Goal: Information Seeking & Learning: Obtain resource

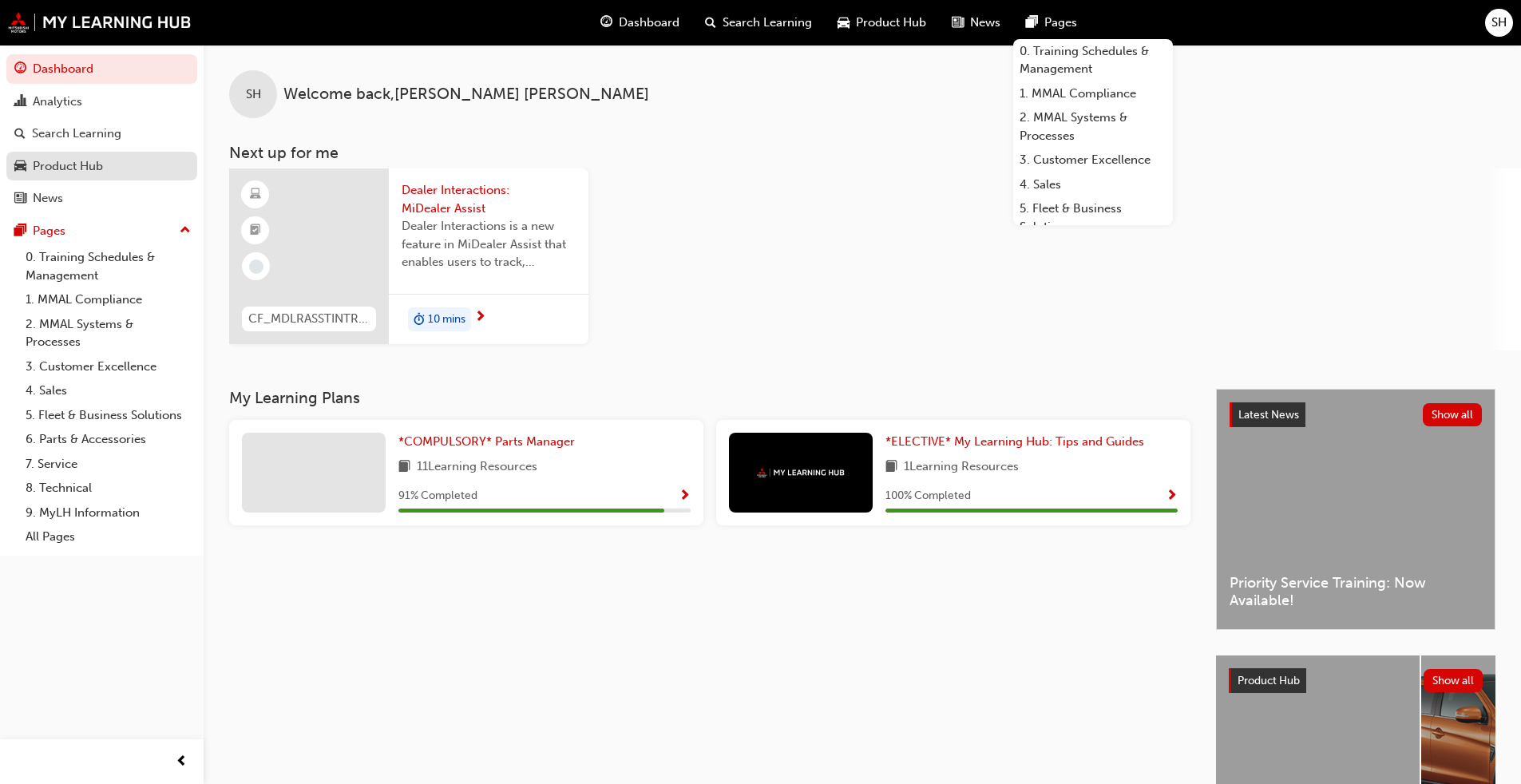
click at [108, 163] on div "Product Hub" at bounding box center [102, 167] width 175 height 20
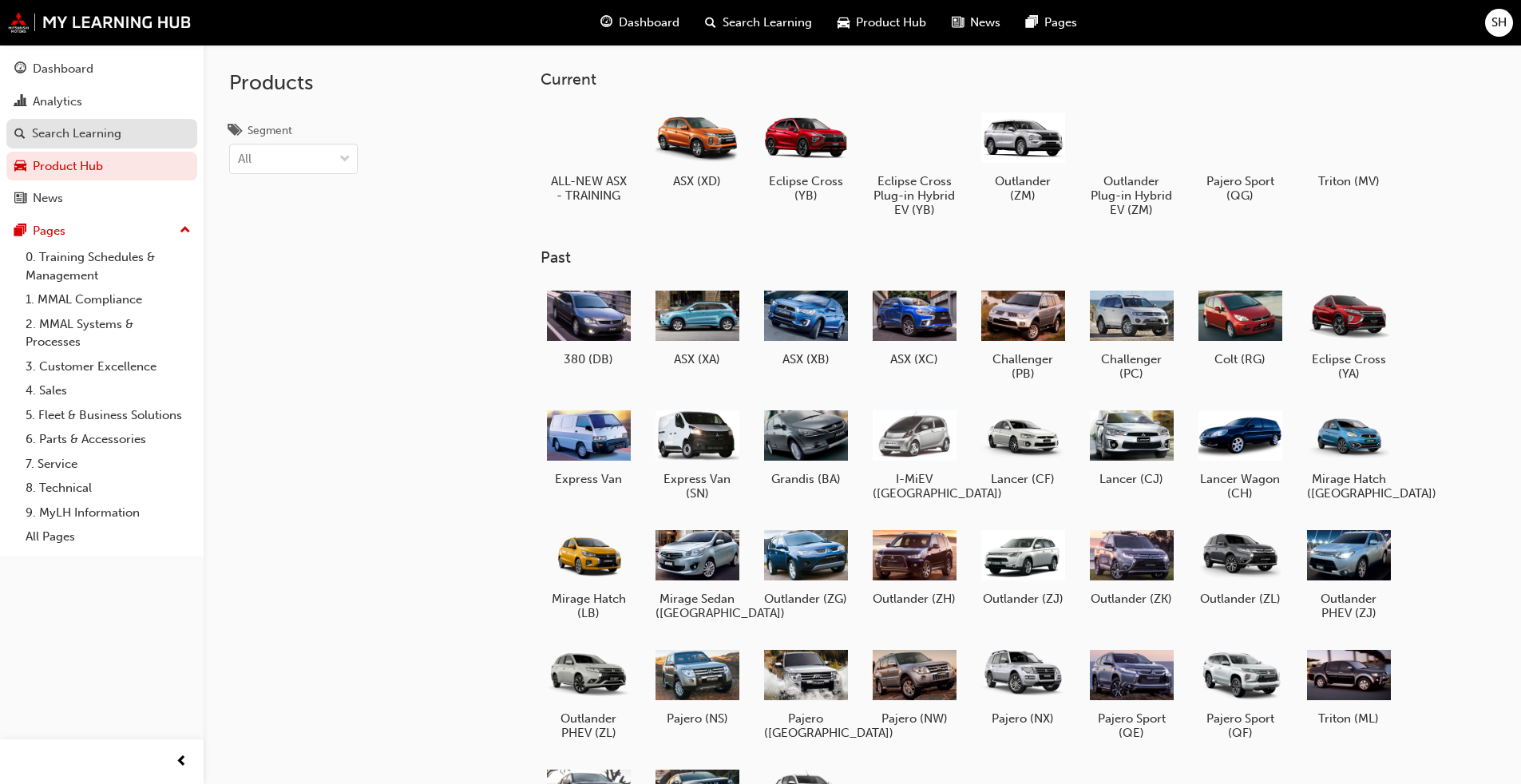
click at [56, 123] on div "Search Learning" at bounding box center [102, 133] width 175 height 20
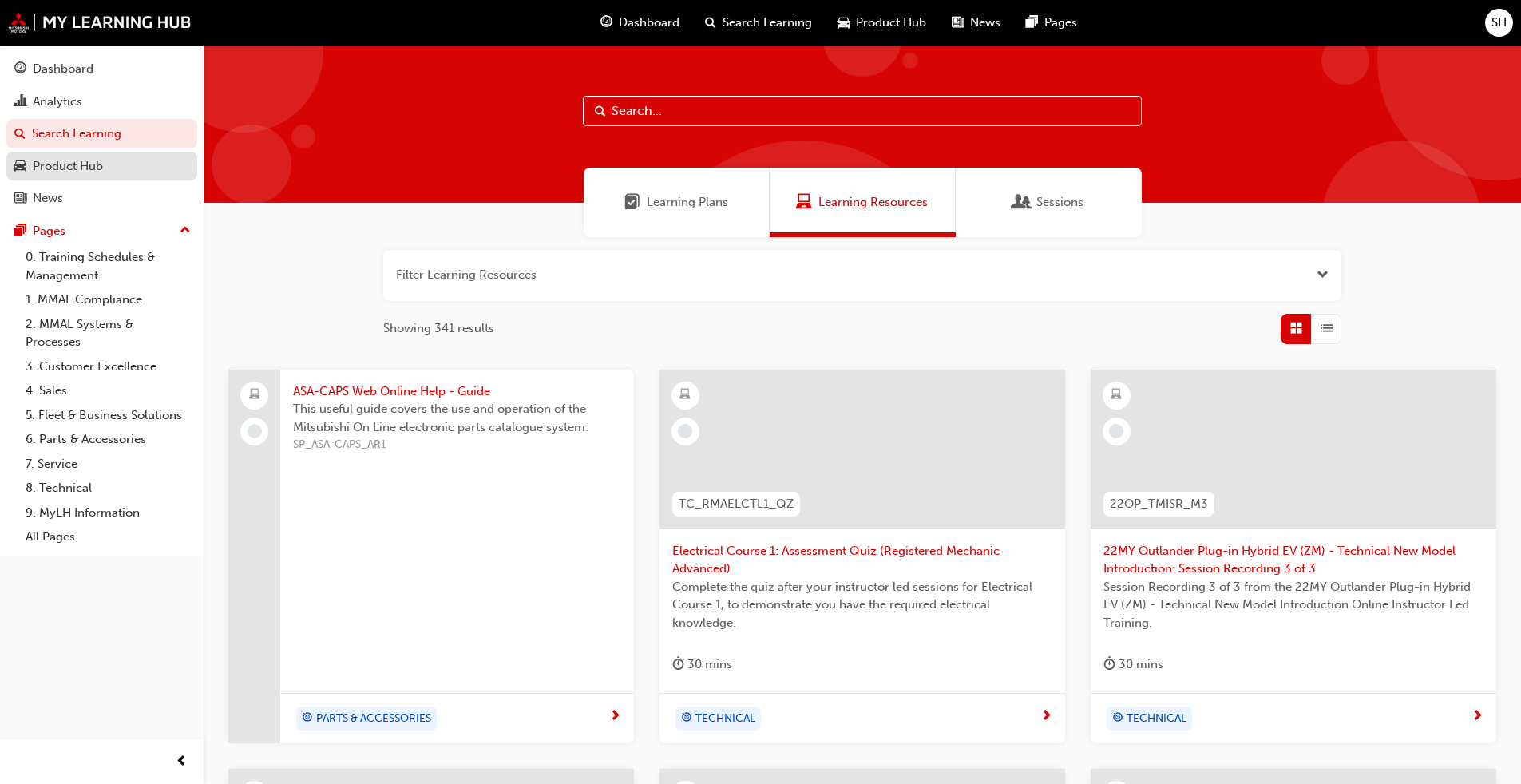
click at [108, 175] on div "Product Hub" at bounding box center [102, 167] width 175 height 20
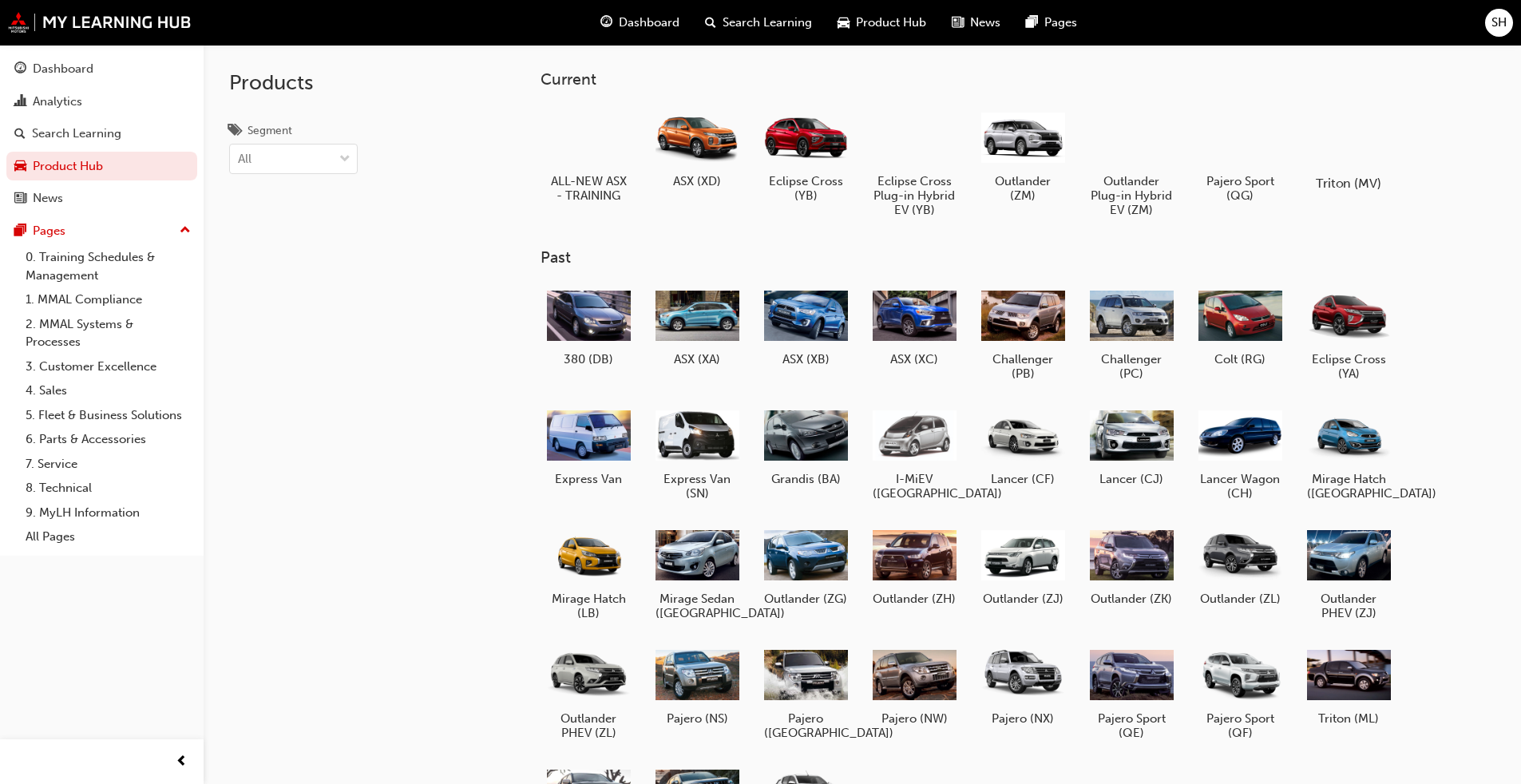
click at [797, 141] on div at bounding box center [1348, 137] width 88 height 64
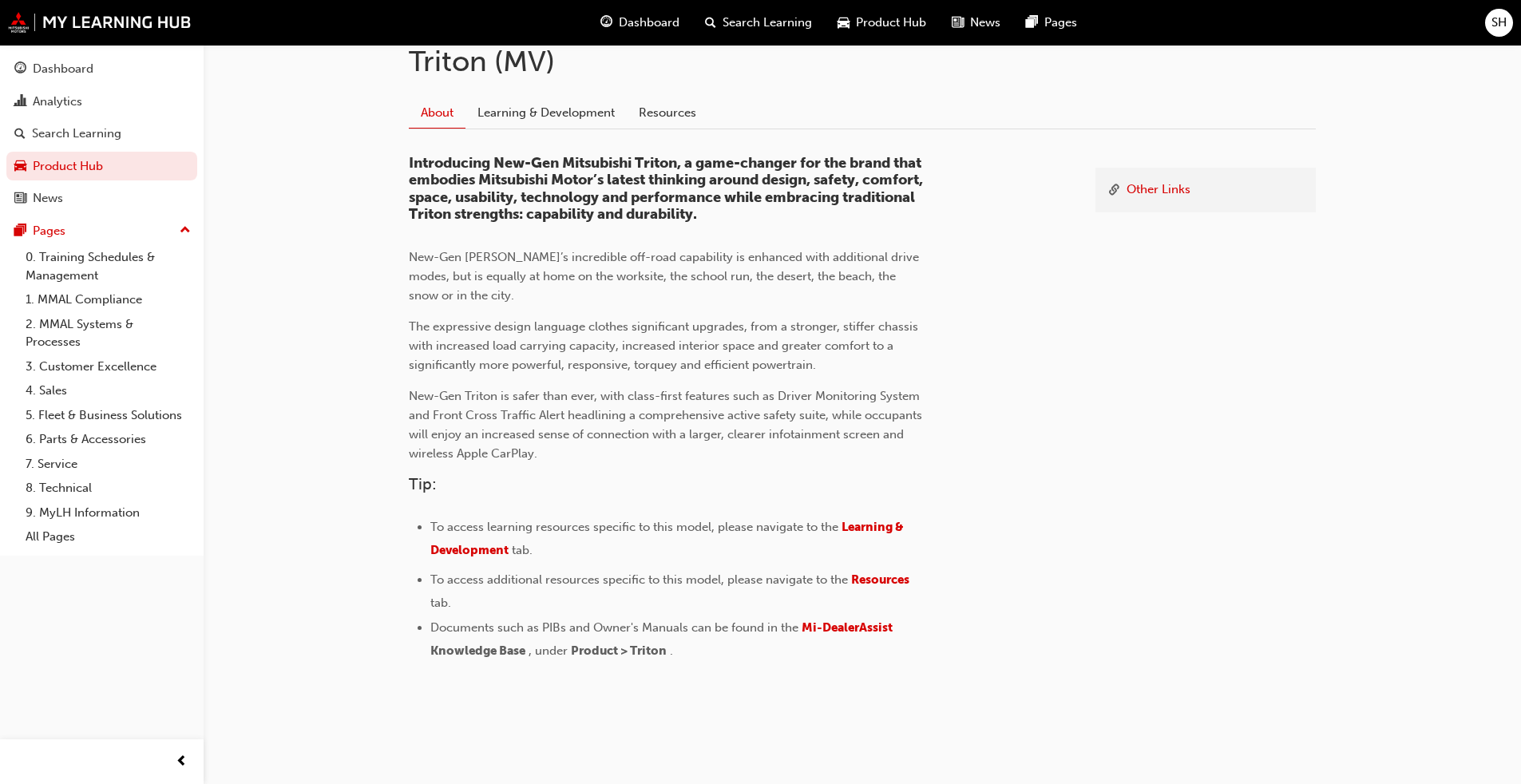
scroll to position [376, 0]
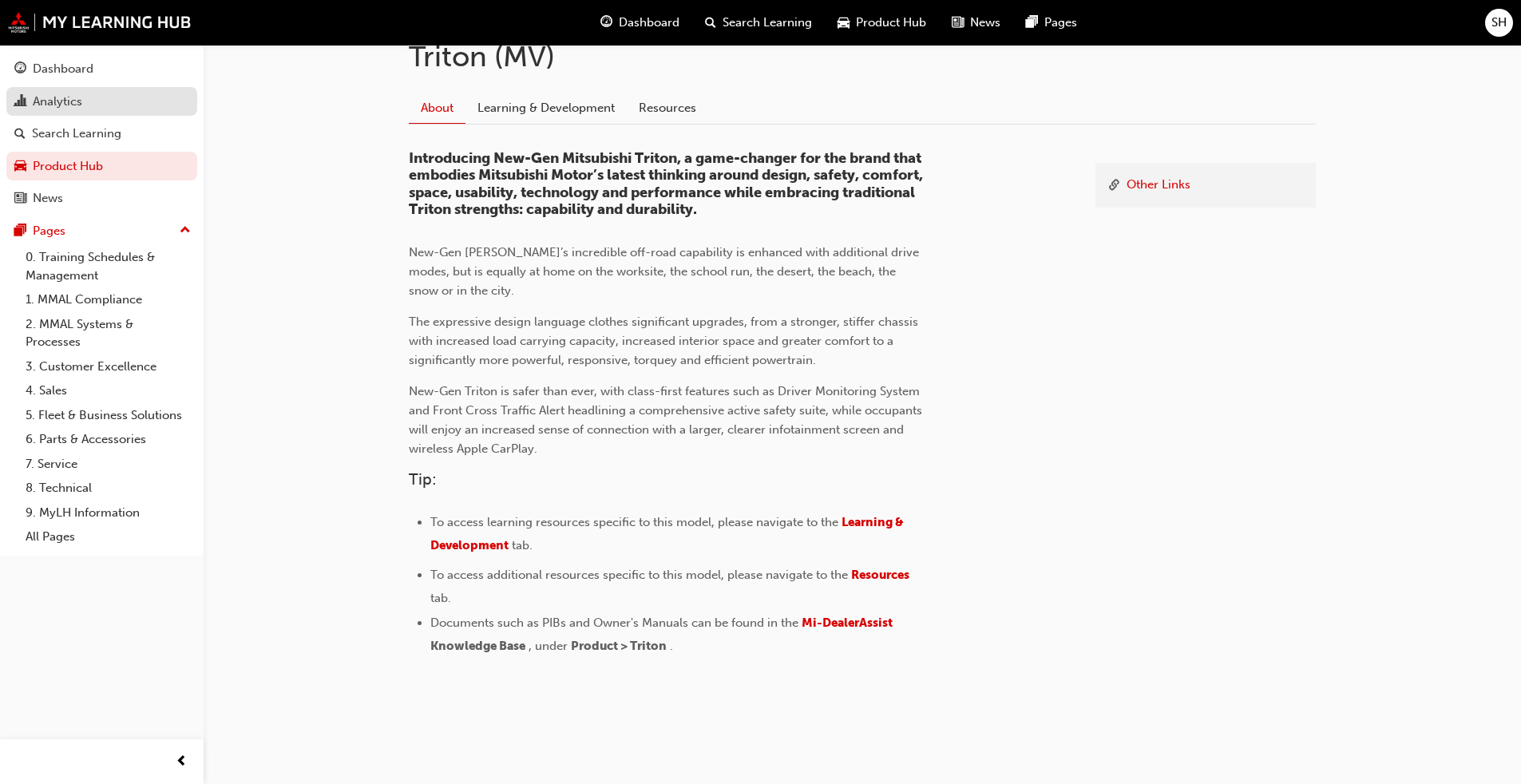
click at [114, 95] on div "Analytics" at bounding box center [102, 101] width 175 height 20
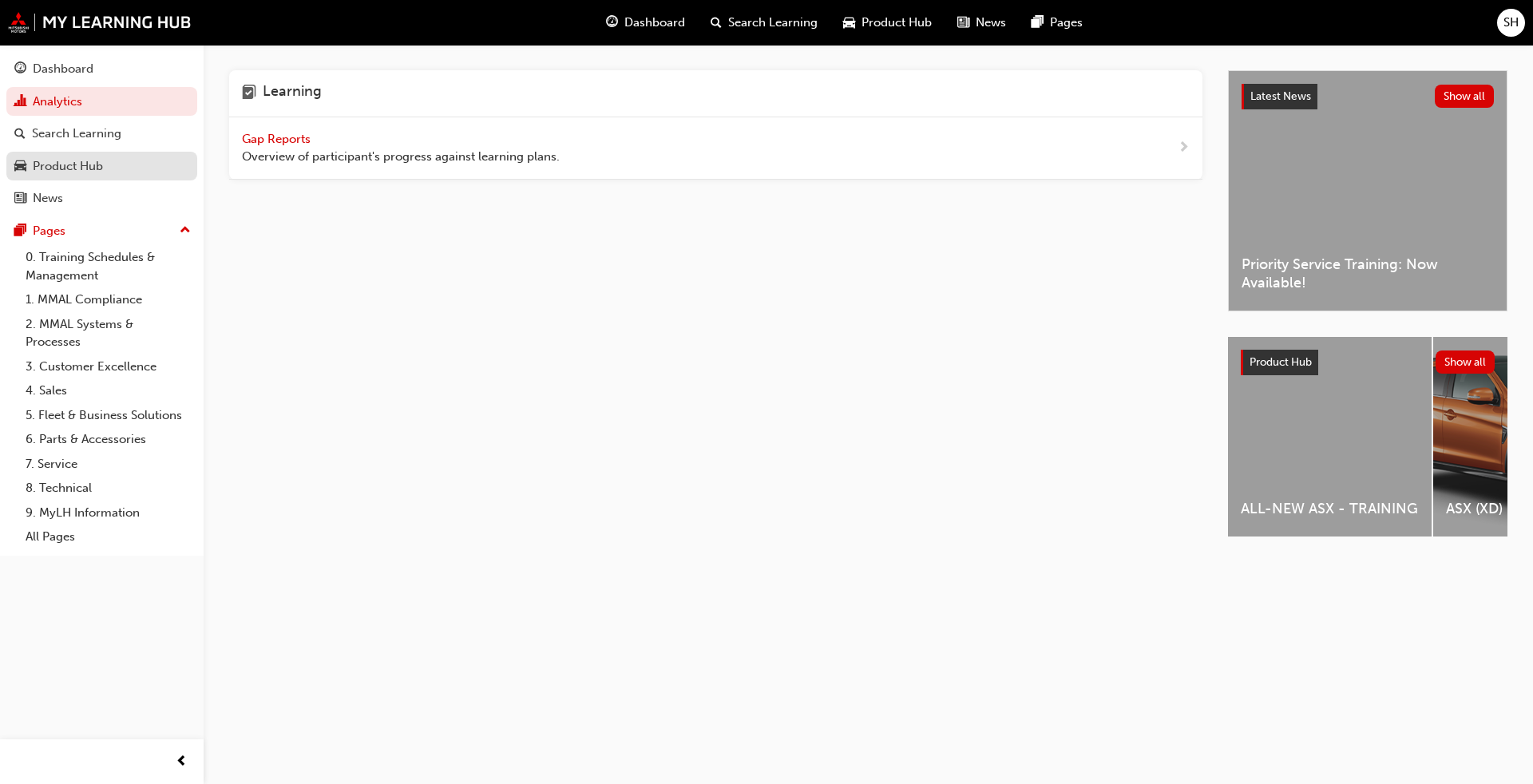
click at [115, 167] on div "Product Hub" at bounding box center [102, 167] width 175 height 20
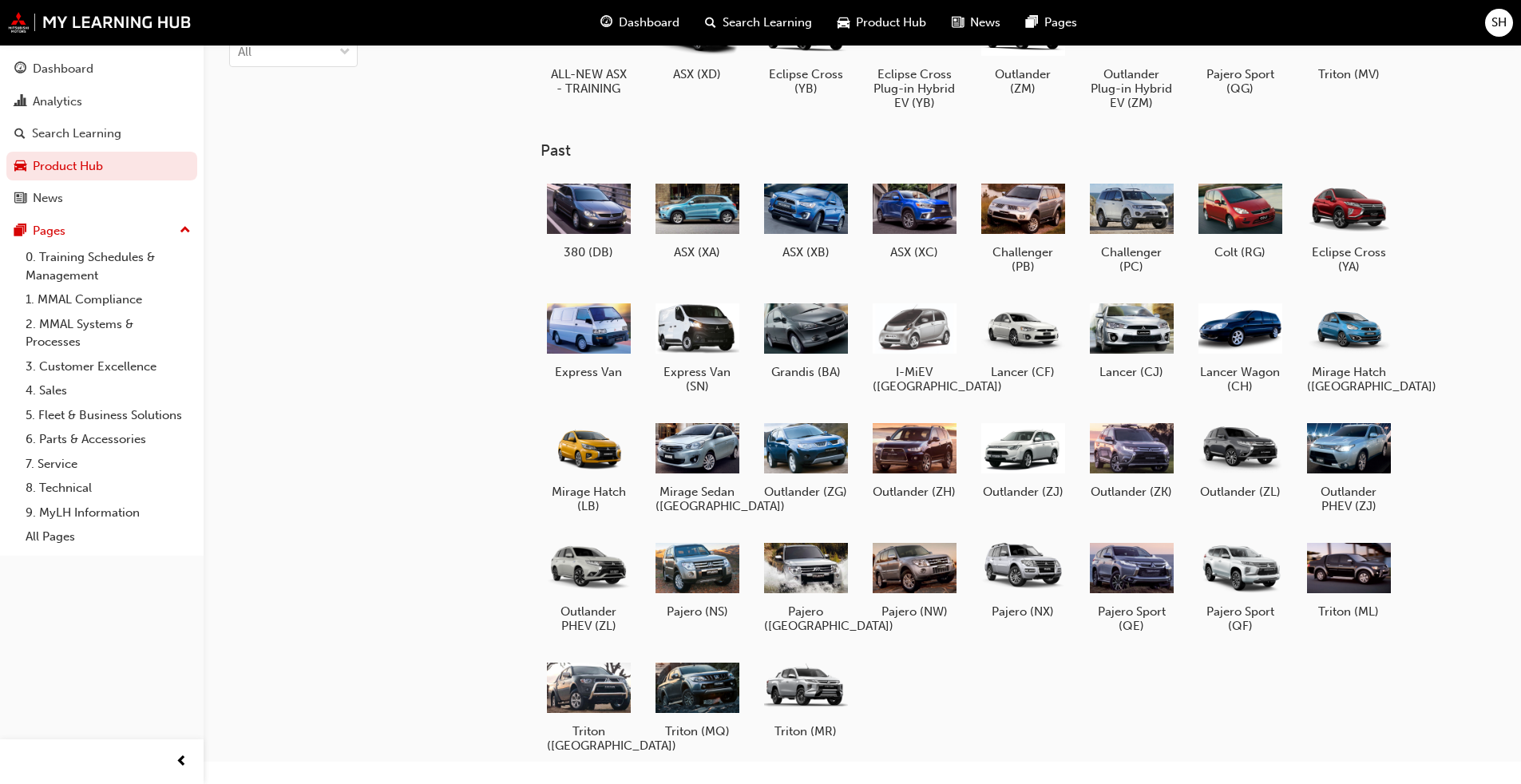
scroll to position [145, 0]
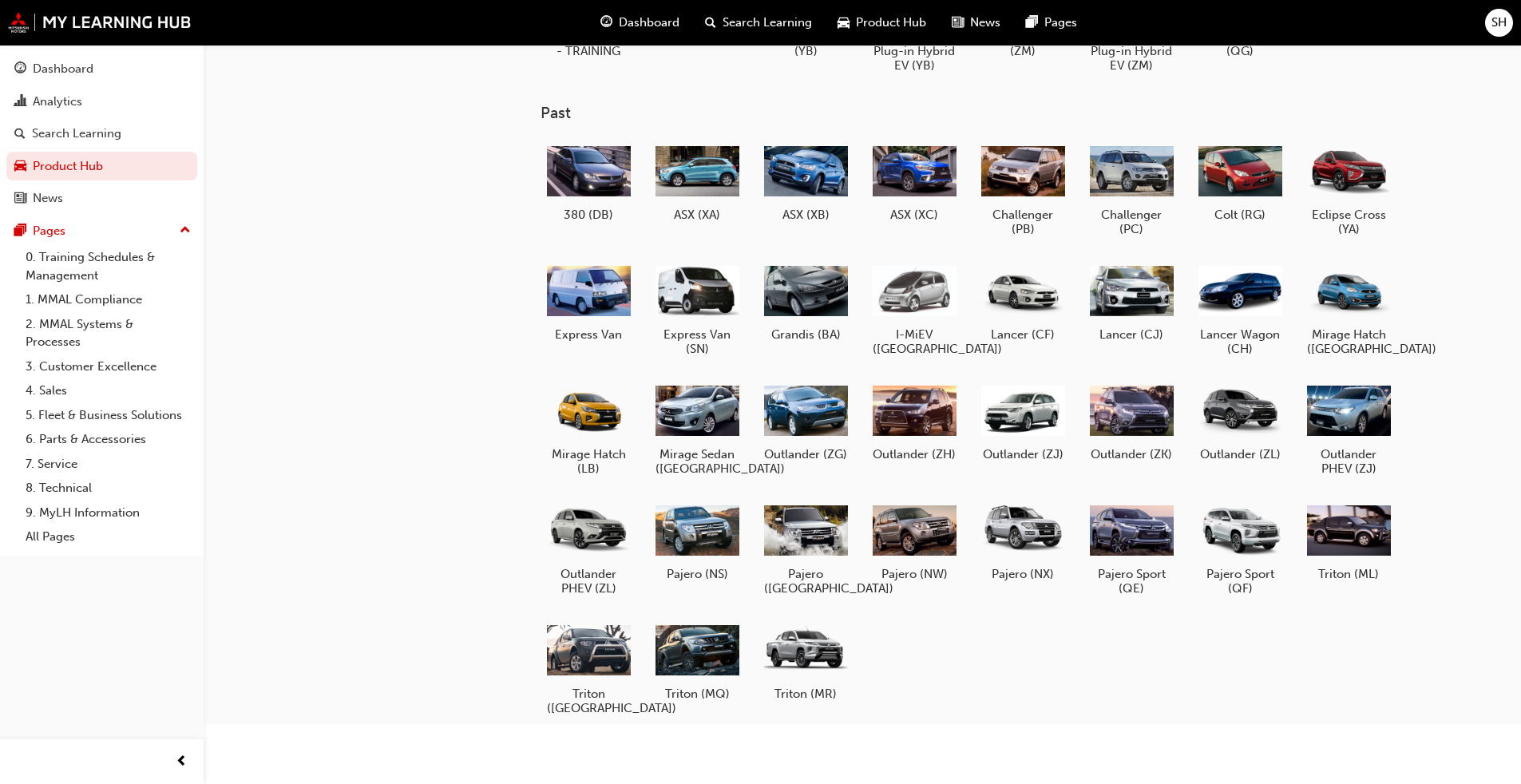
click at [797, 597] on div "380 (DB) ASX (XA) ASX (XB) ASX (XC) Challenger (PB) Challenger (PC) Colt (RG) E…" at bounding box center [994, 434] width 907 height 599
click at [797, 597] on div at bounding box center [805, 649] width 84 height 60
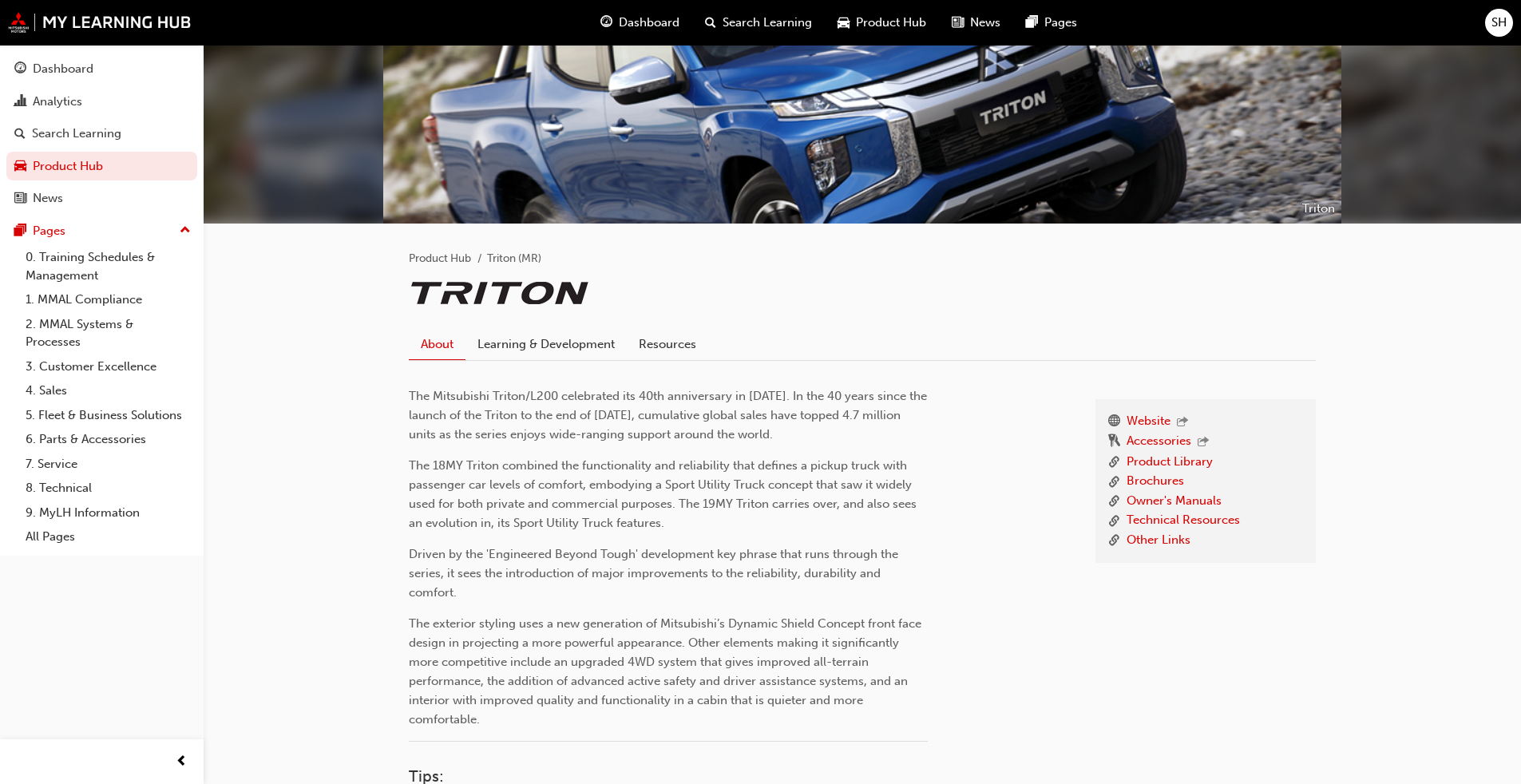
scroll to position [159, 0]
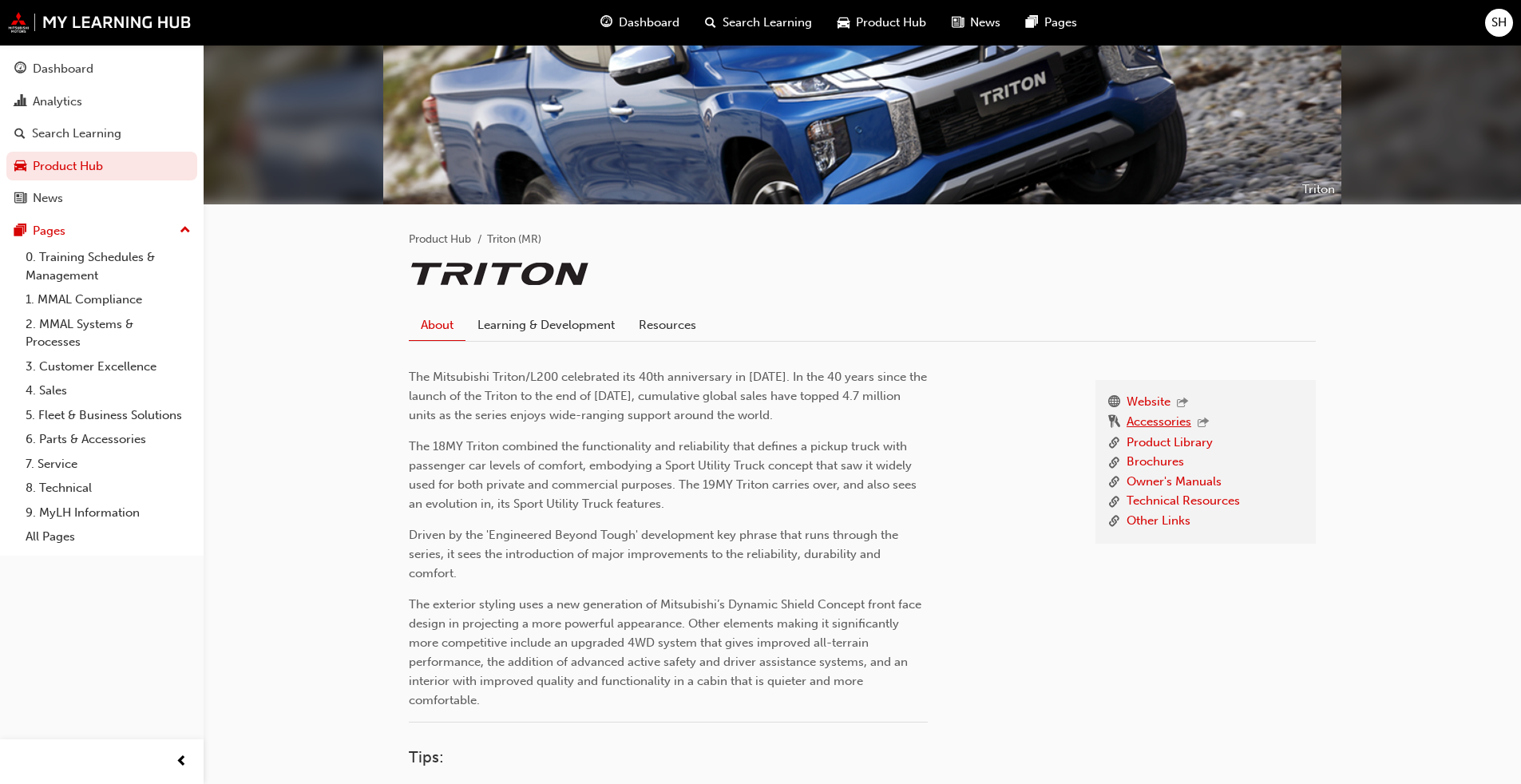
click at [797, 425] on link "Accessories" at bounding box center [1158, 422] width 65 height 20
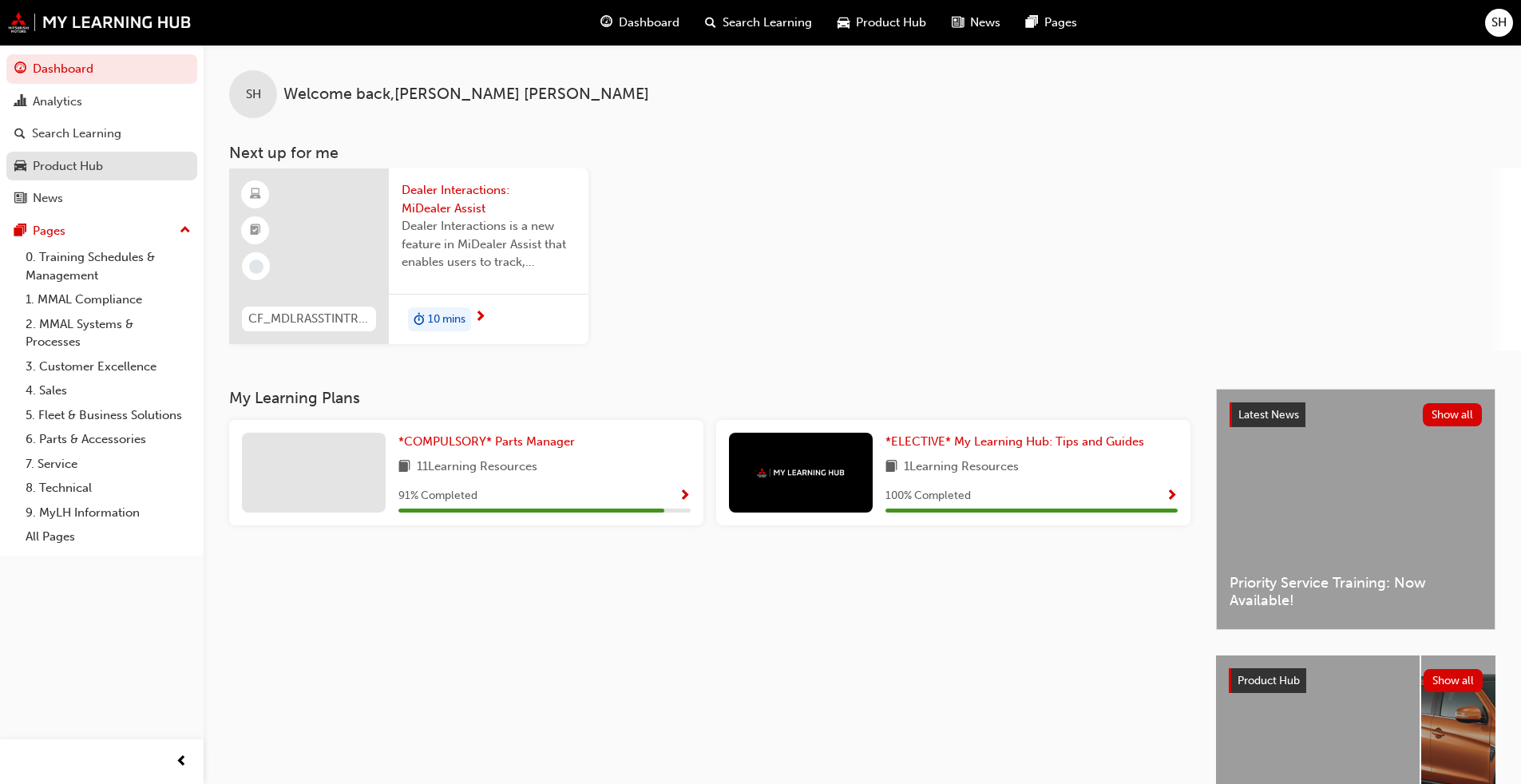
click at [115, 158] on div "Product Hub" at bounding box center [102, 167] width 175 height 20
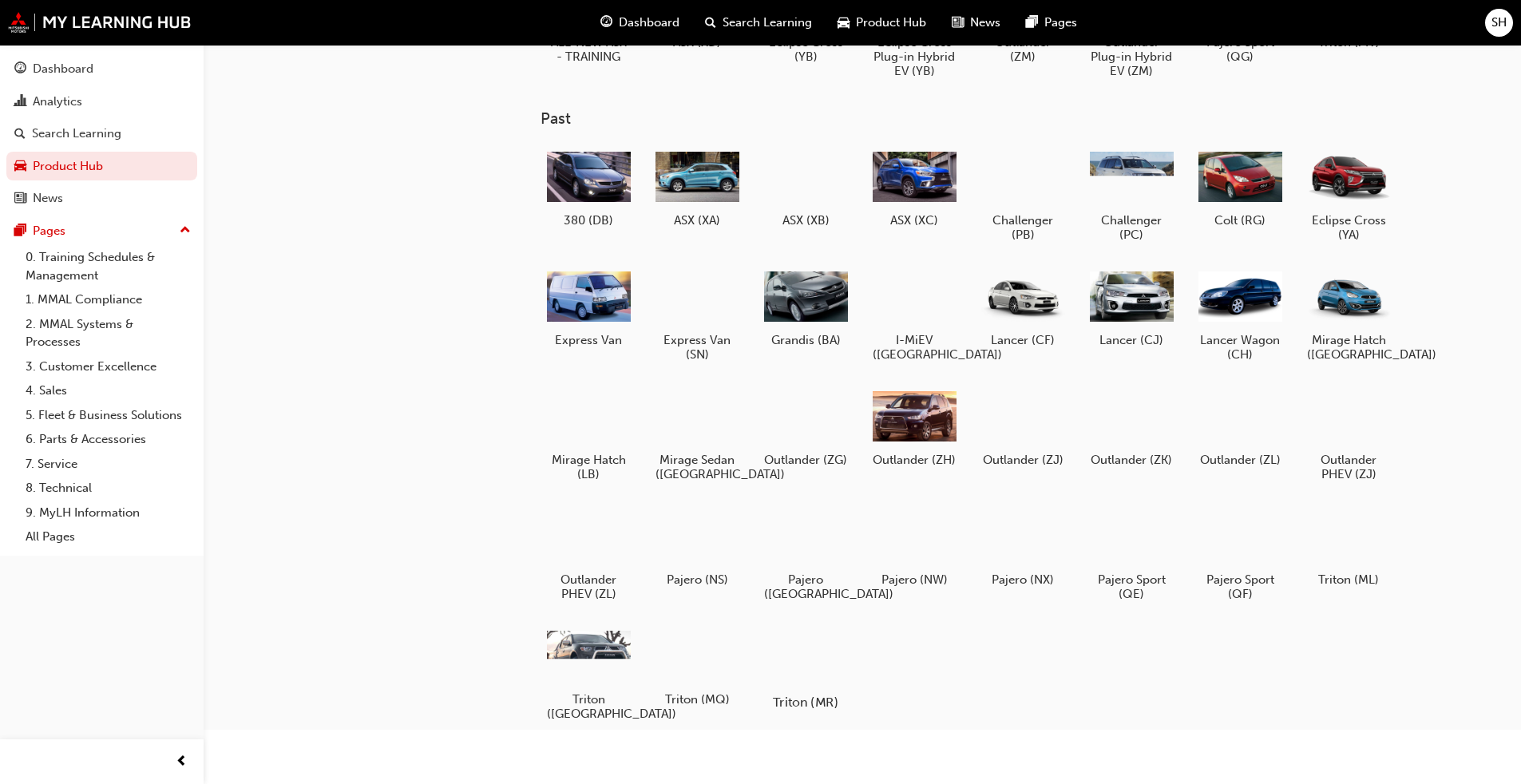
scroll to position [145, 0]
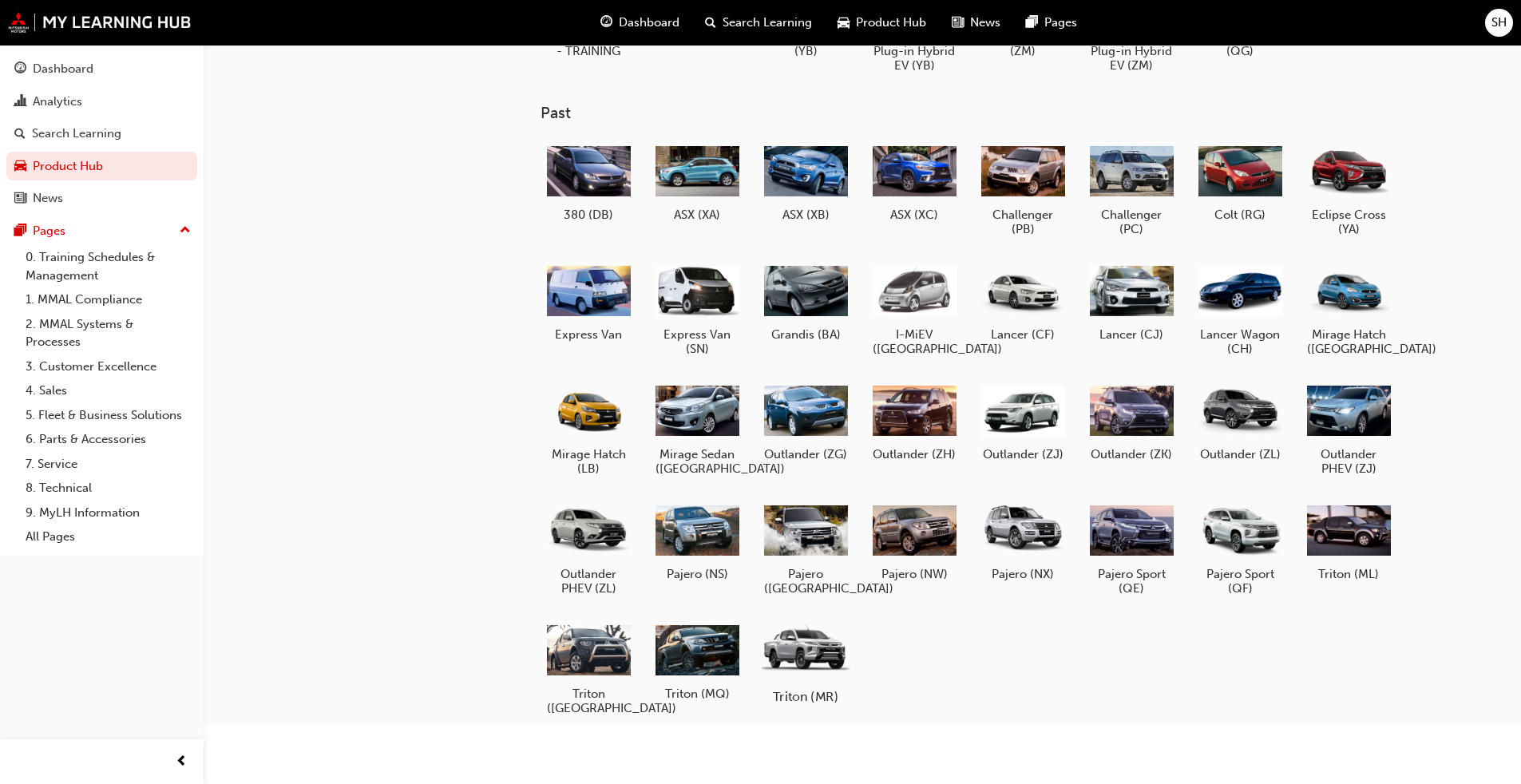
click at [786, 597] on div at bounding box center [805, 648] width 88 height 63
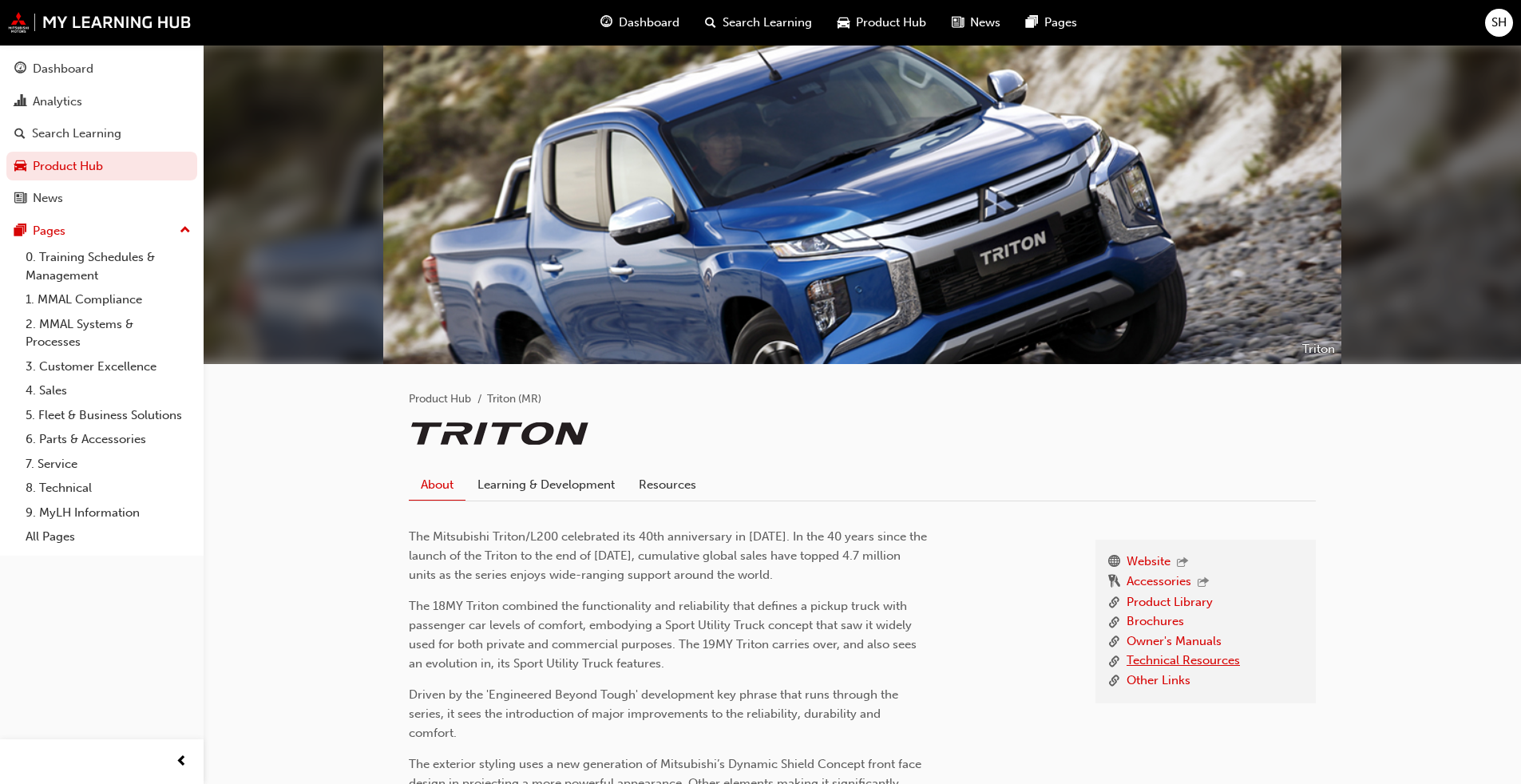
click at [786, 597] on link "Technical Resources" at bounding box center [1183, 661] width 114 height 20
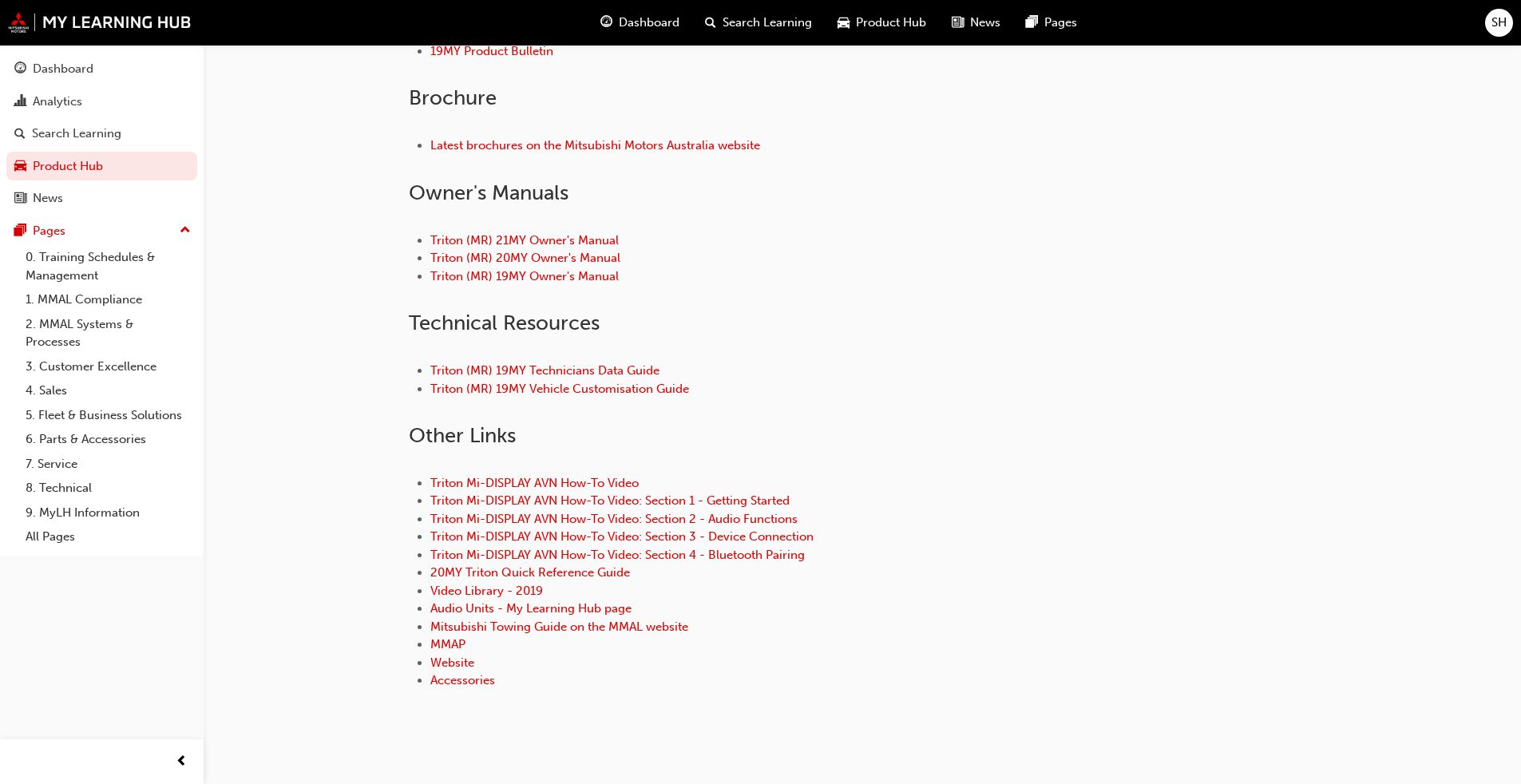
scroll to position [684, 0]
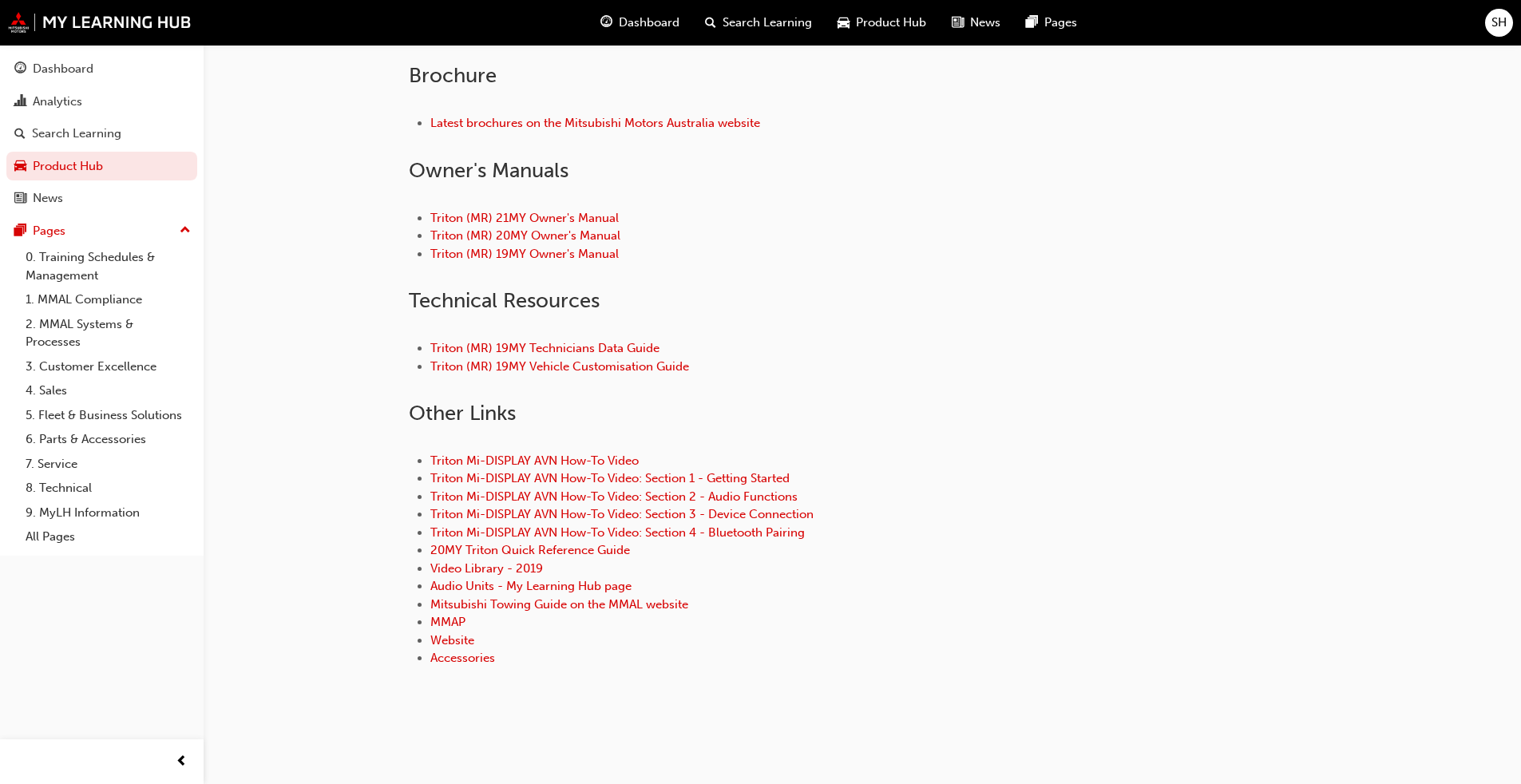
click at [607, 597] on li "Website" at bounding box center [873, 640] width 885 height 18
click at [475, 597] on link "Accessories" at bounding box center [462, 657] width 65 height 15
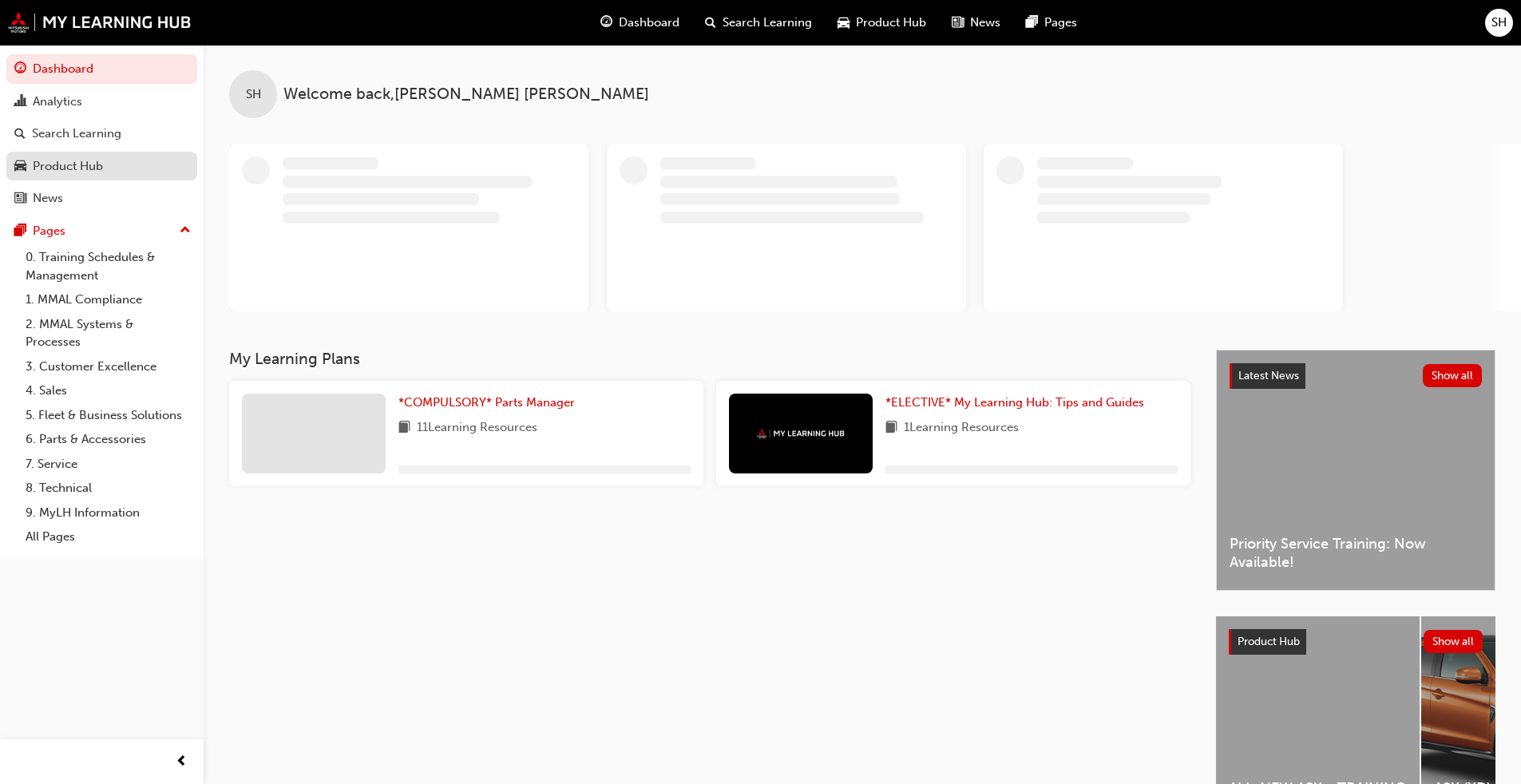
click at [92, 160] on div "Product Hub" at bounding box center [68, 167] width 70 height 18
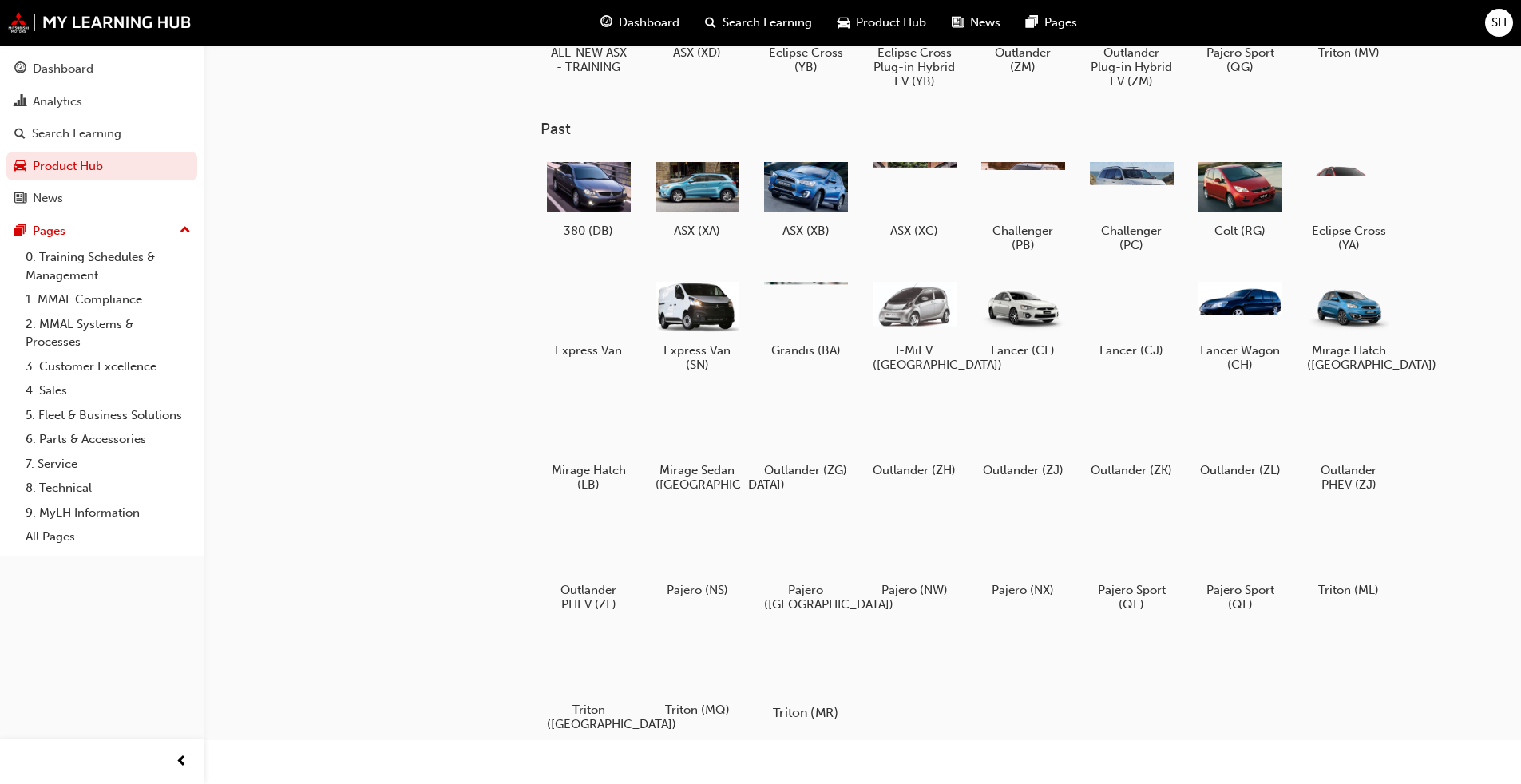
scroll to position [145, 0]
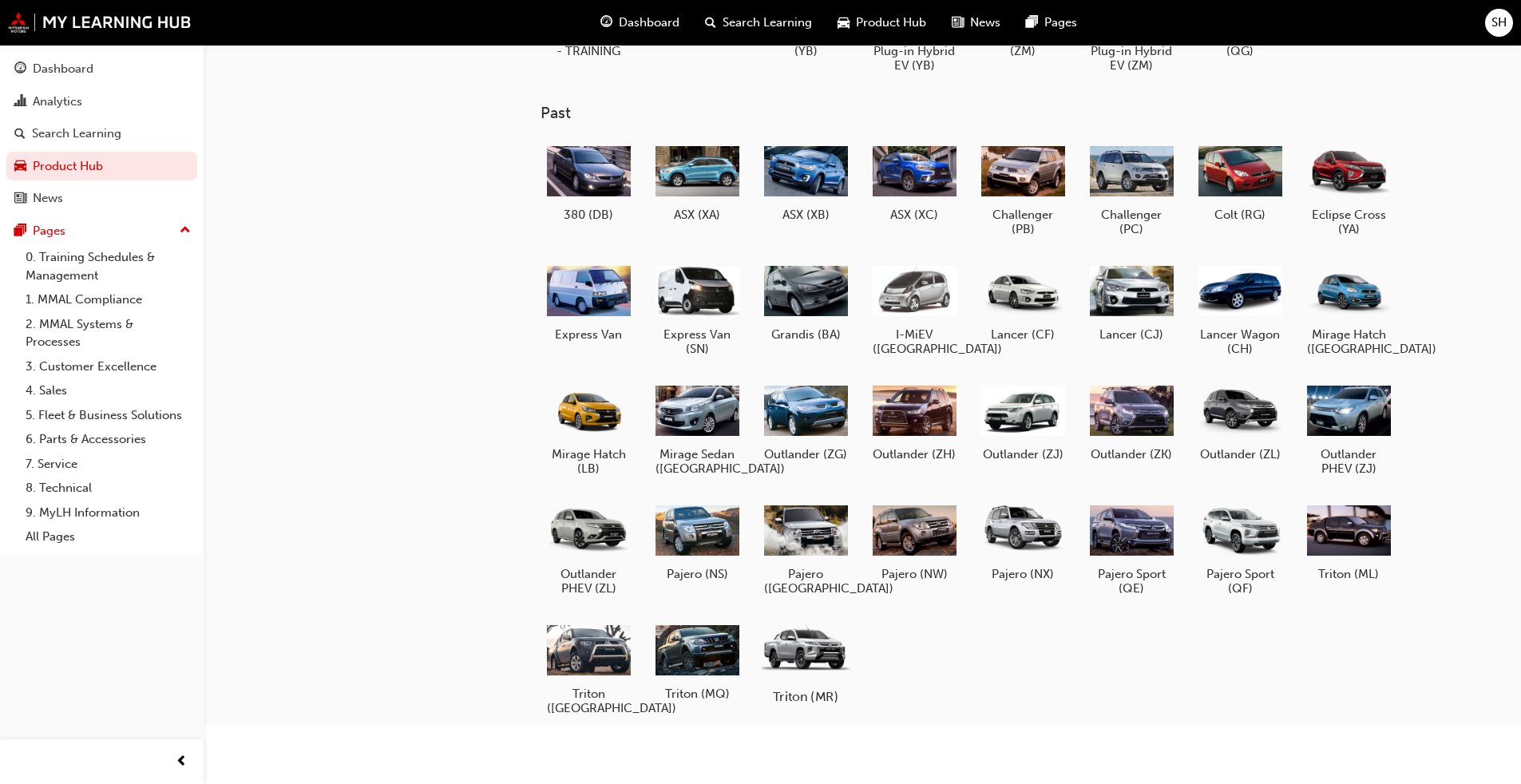
click at [797, 597] on div at bounding box center [805, 648] width 88 height 63
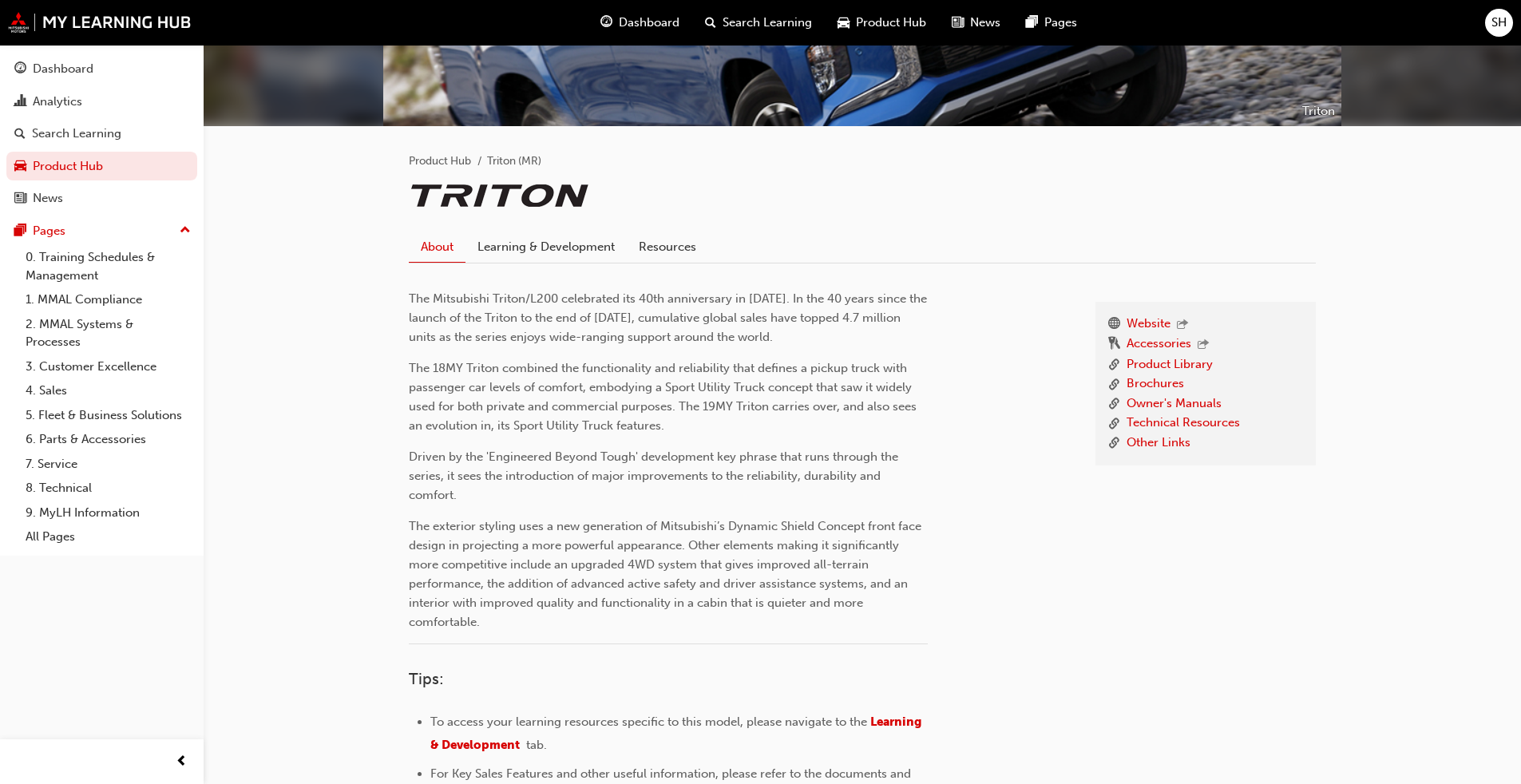
scroll to position [239, 0]
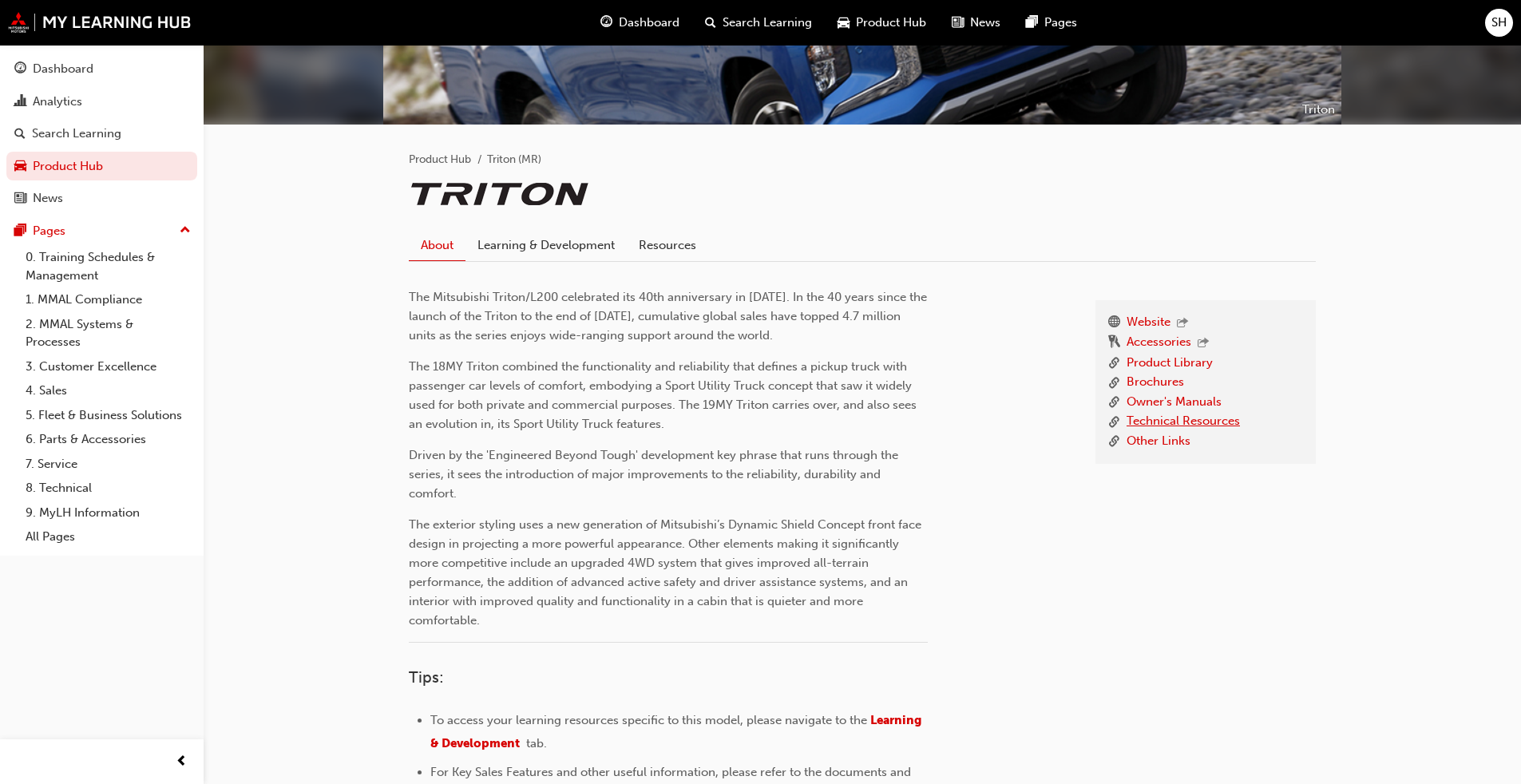
click at [797, 425] on link "Technical Resources" at bounding box center [1183, 421] width 114 height 20
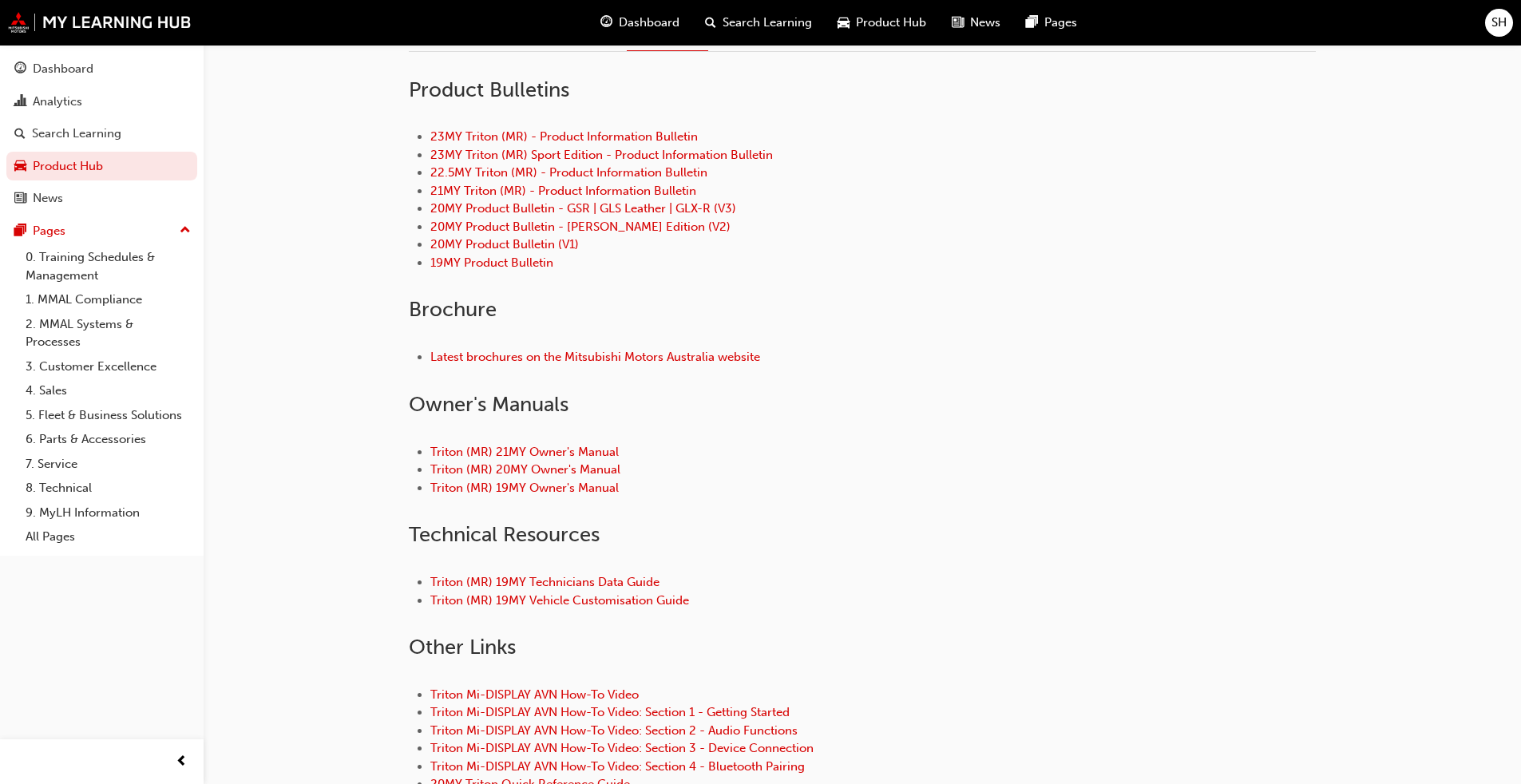
scroll to position [443, 0]
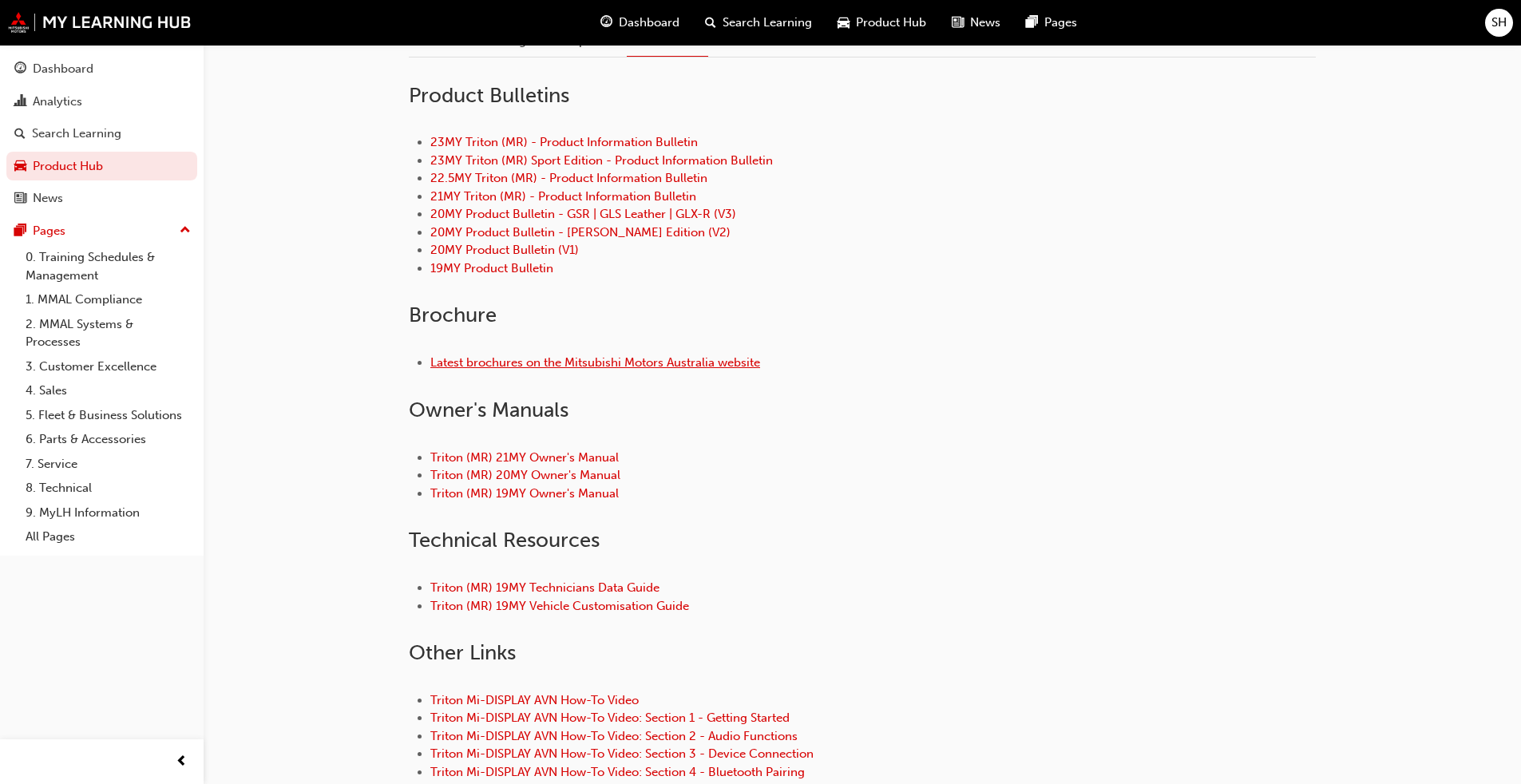
click at [673, 365] on link "Latest brochures on the Mitsubishi Motors Australia website" at bounding box center [595, 363] width 330 height 15
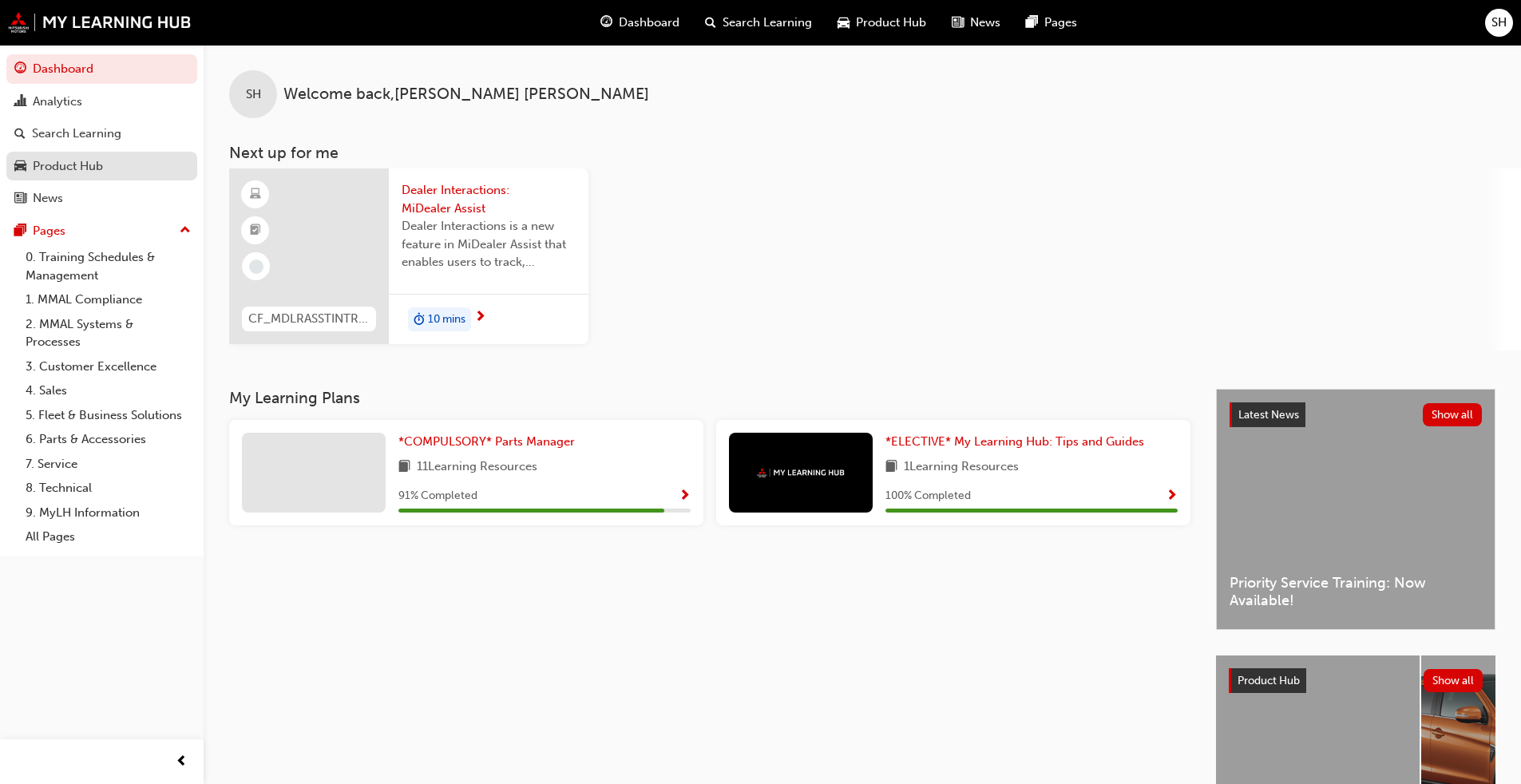
click at [146, 163] on div "Product Hub" at bounding box center [102, 167] width 175 height 20
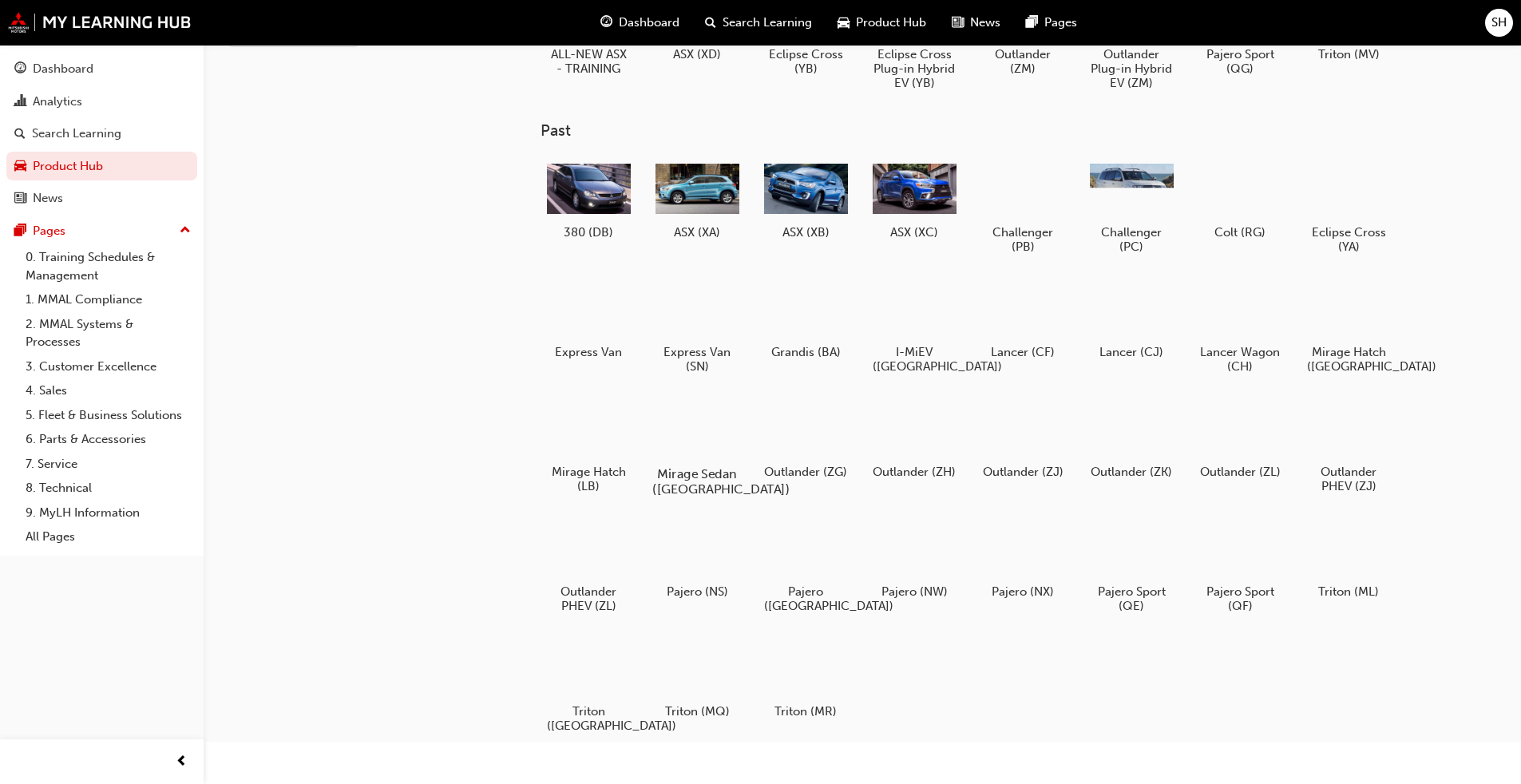
scroll to position [145, 0]
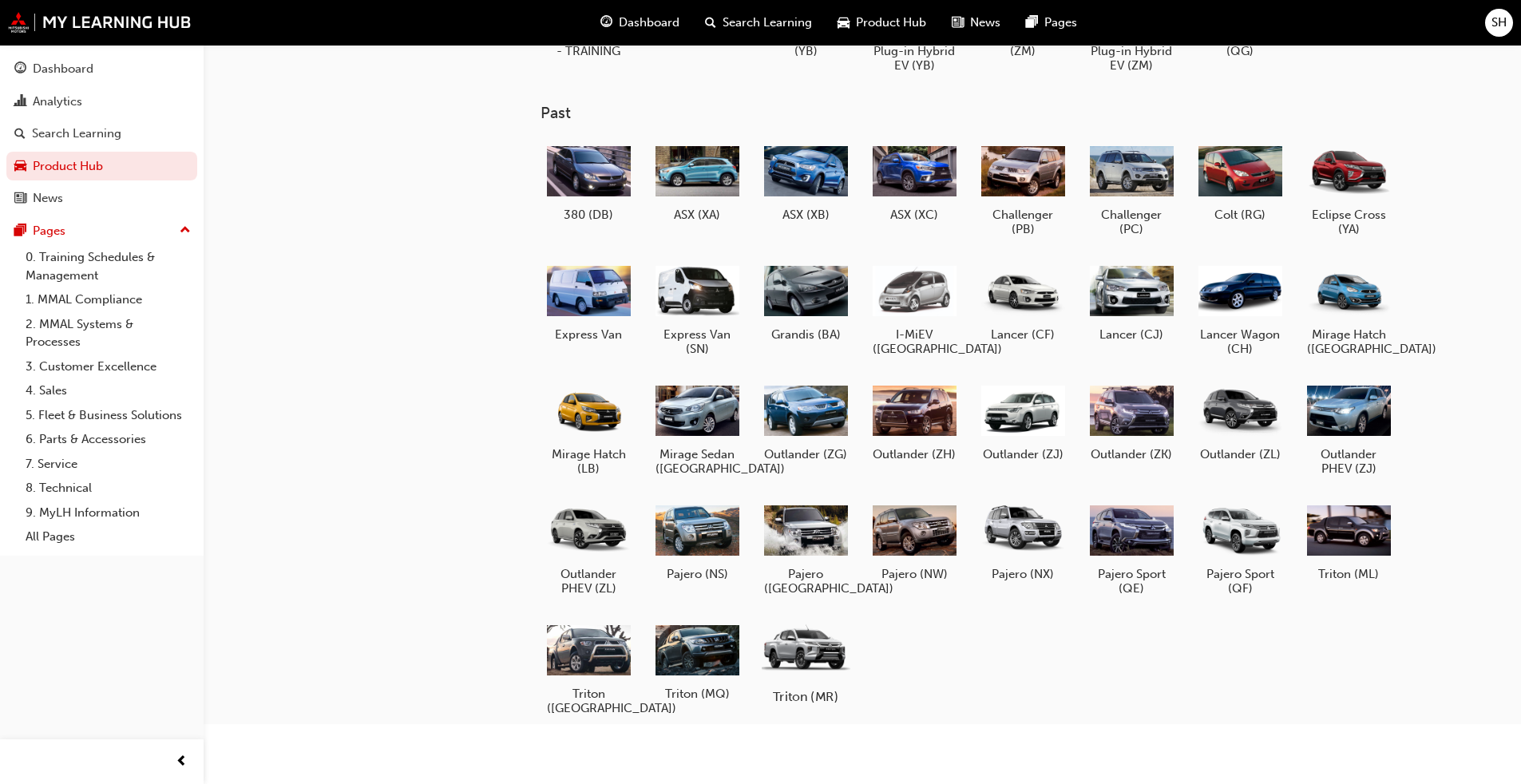
click at [786, 597] on div at bounding box center [805, 648] width 88 height 63
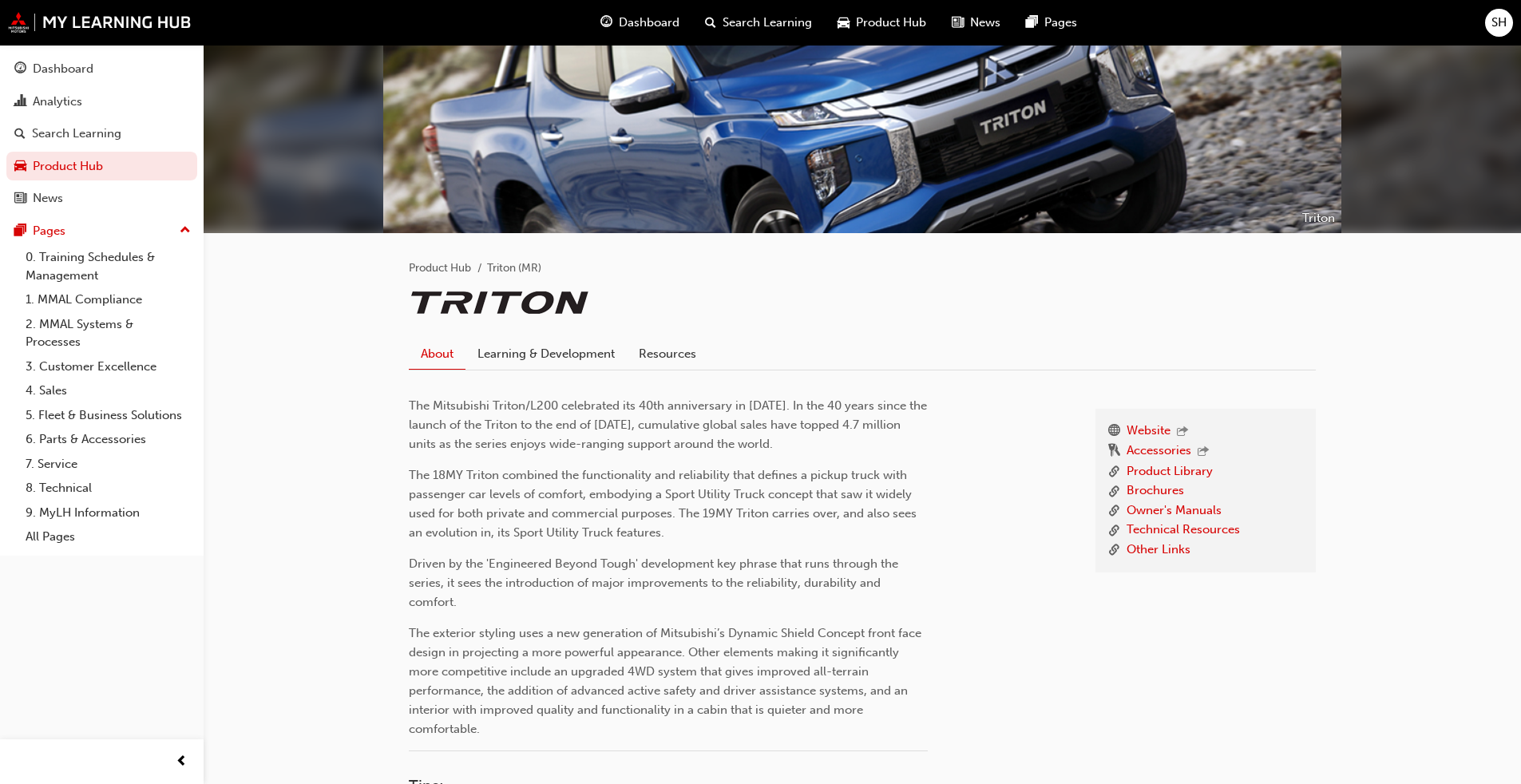
scroll to position [159, 0]
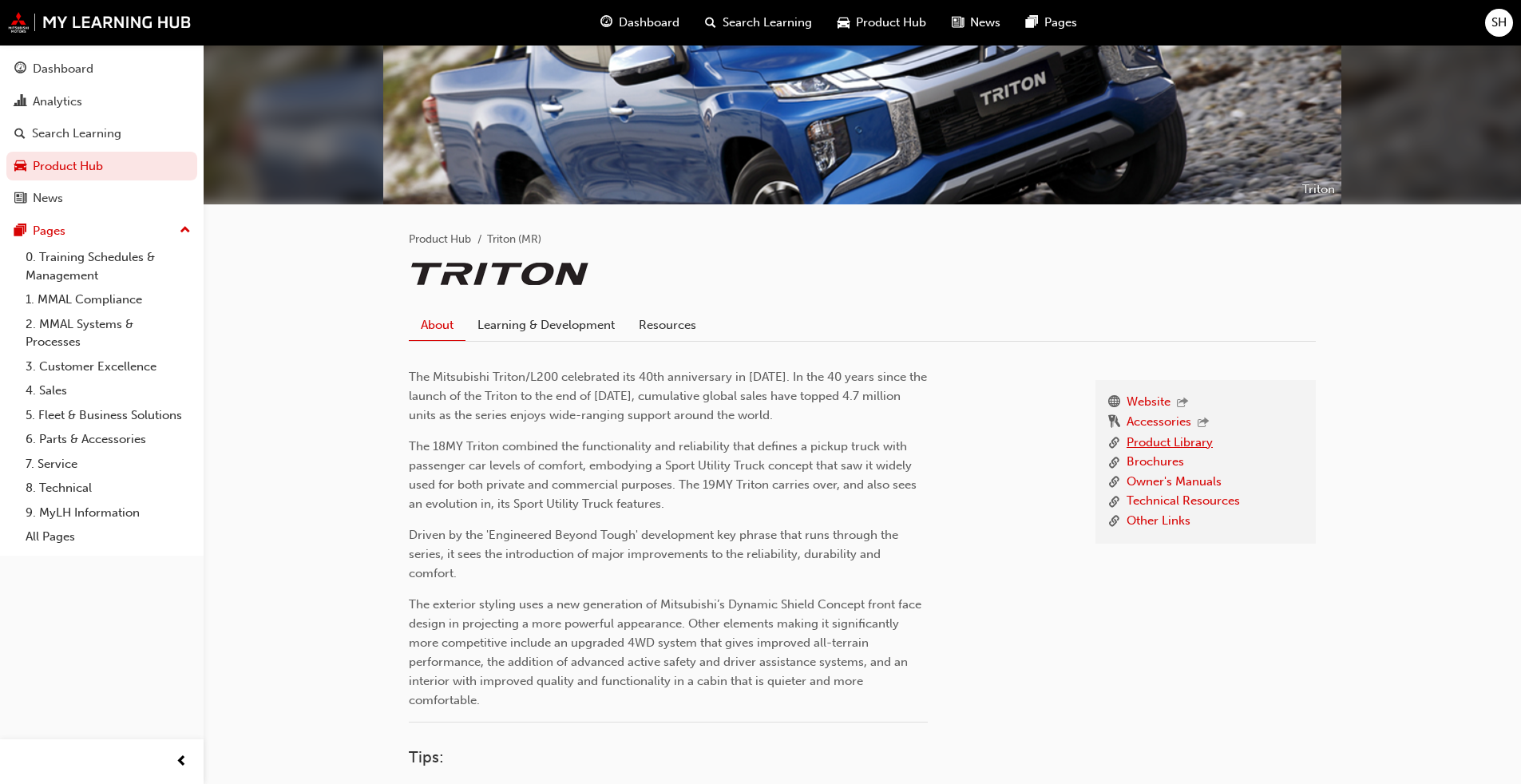
click at [786, 445] on link "Product Library" at bounding box center [1170, 443] width 87 height 20
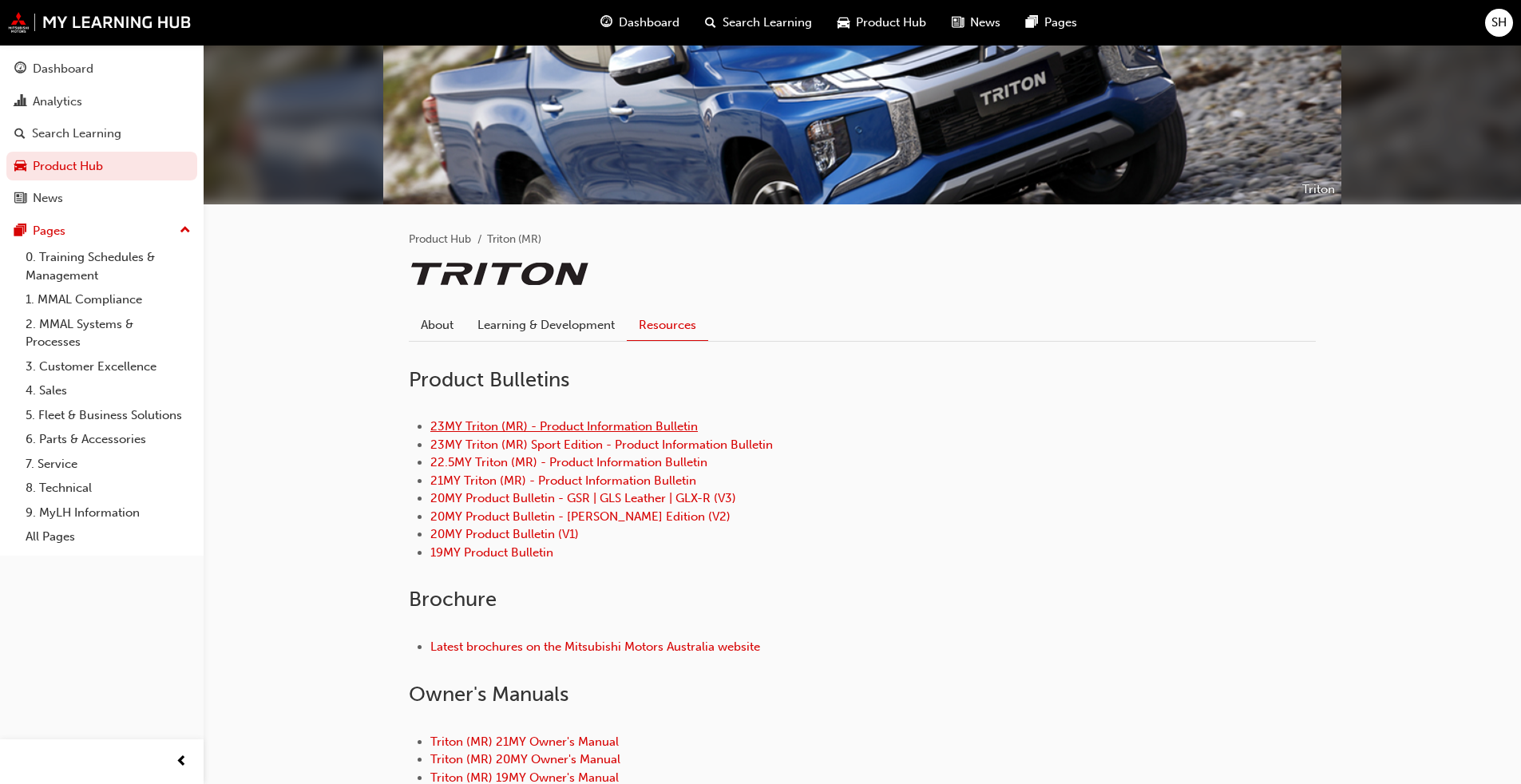
click at [673, 434] on link "23MY Triton (MR) - Product Information Bulletin" at bounding box center [564, 426] width 267 height 15
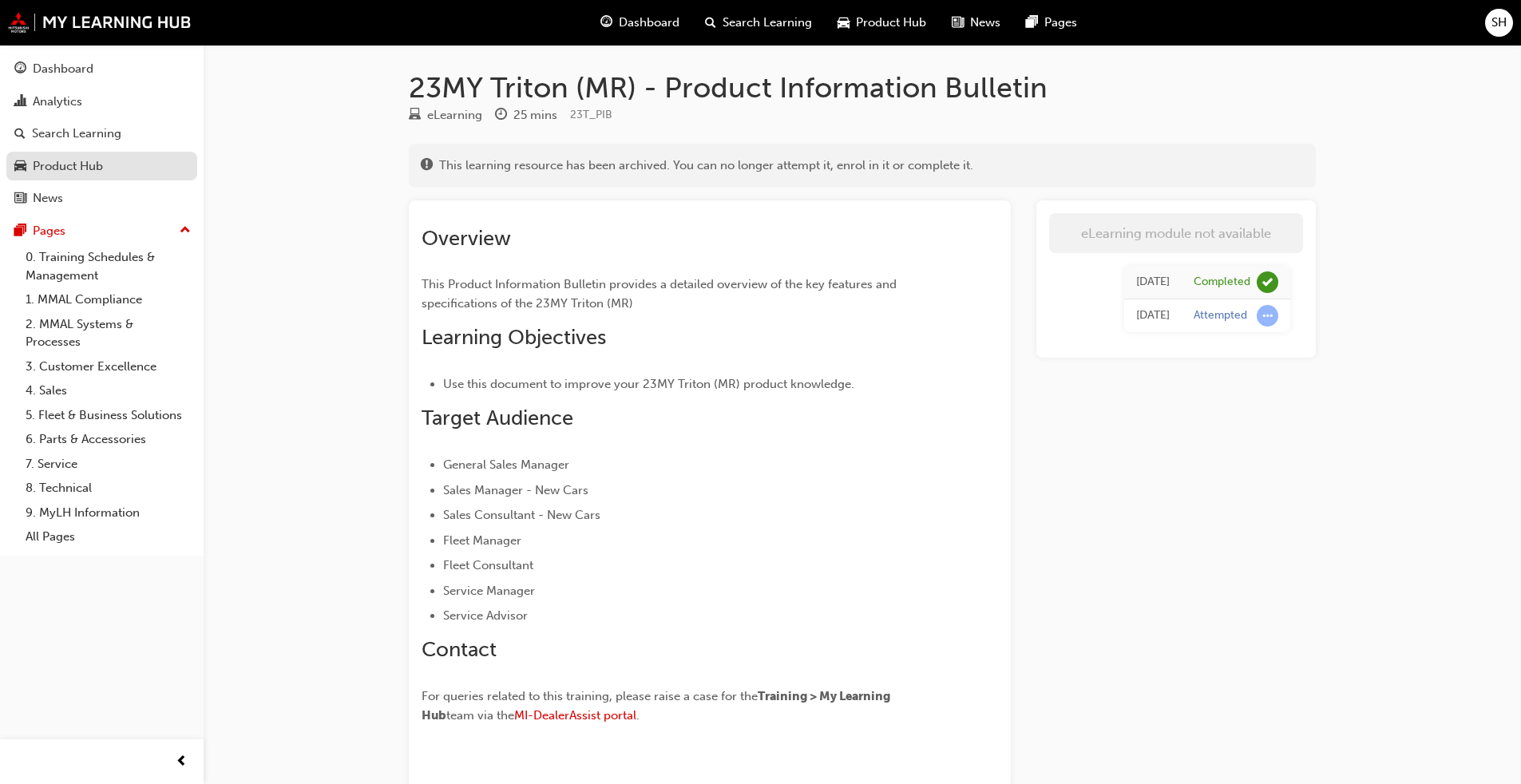
click at [117, 179] on link "Product Hub" at bounding box center [102, 167] width 191 height 29
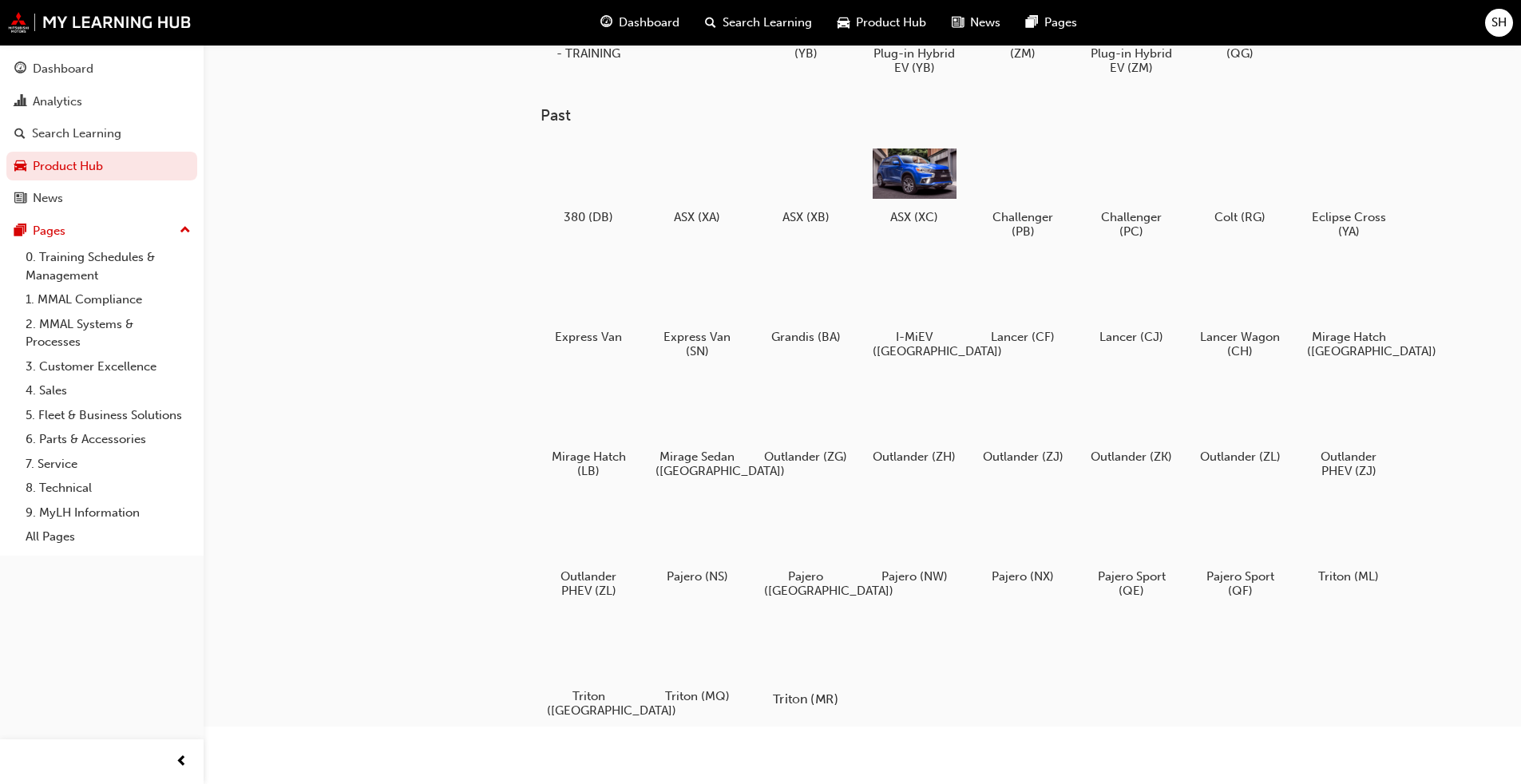
scroll to position [145, 0]
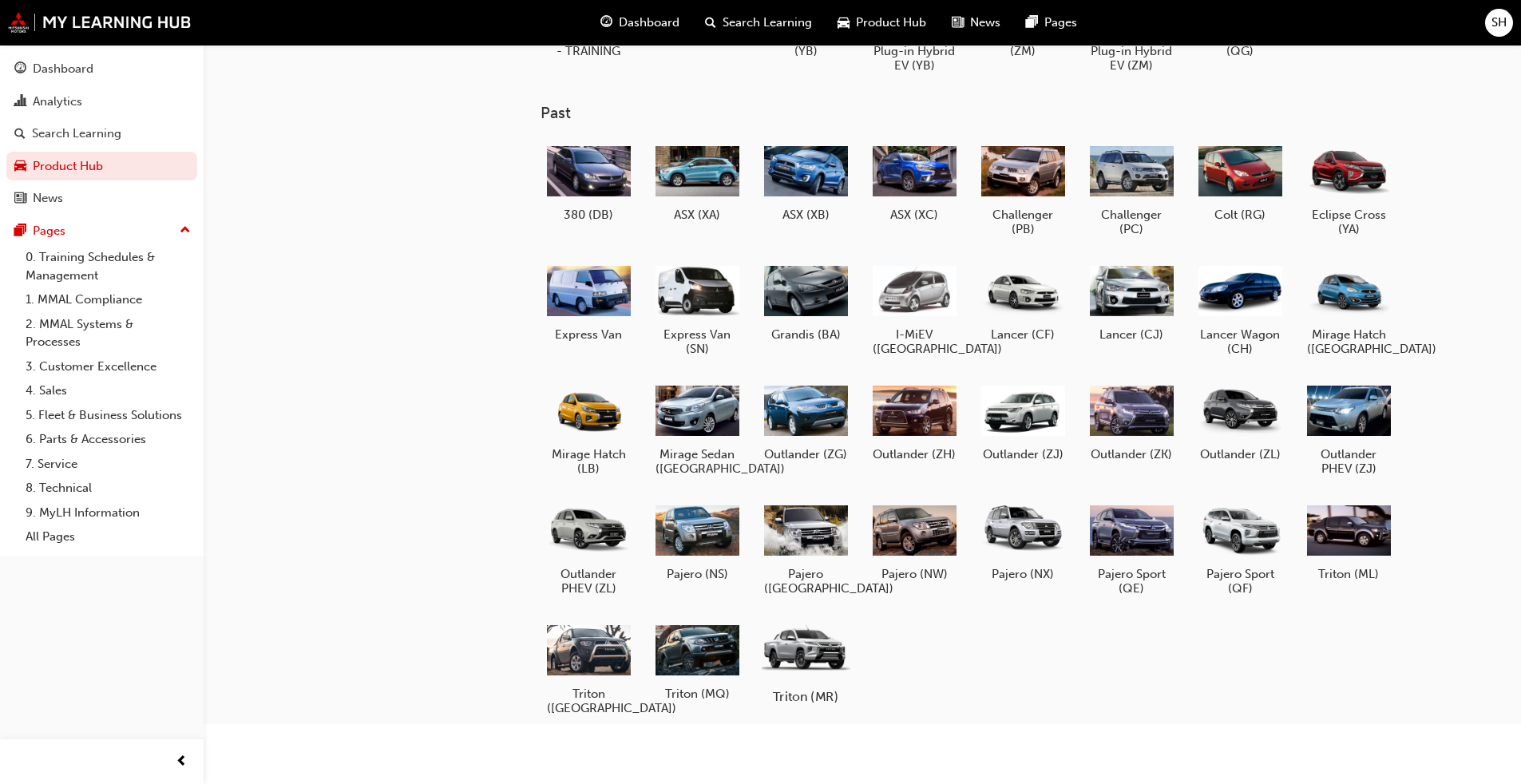
click at [825, 670] on div at bounding box center [805, 648] width 88 height 63
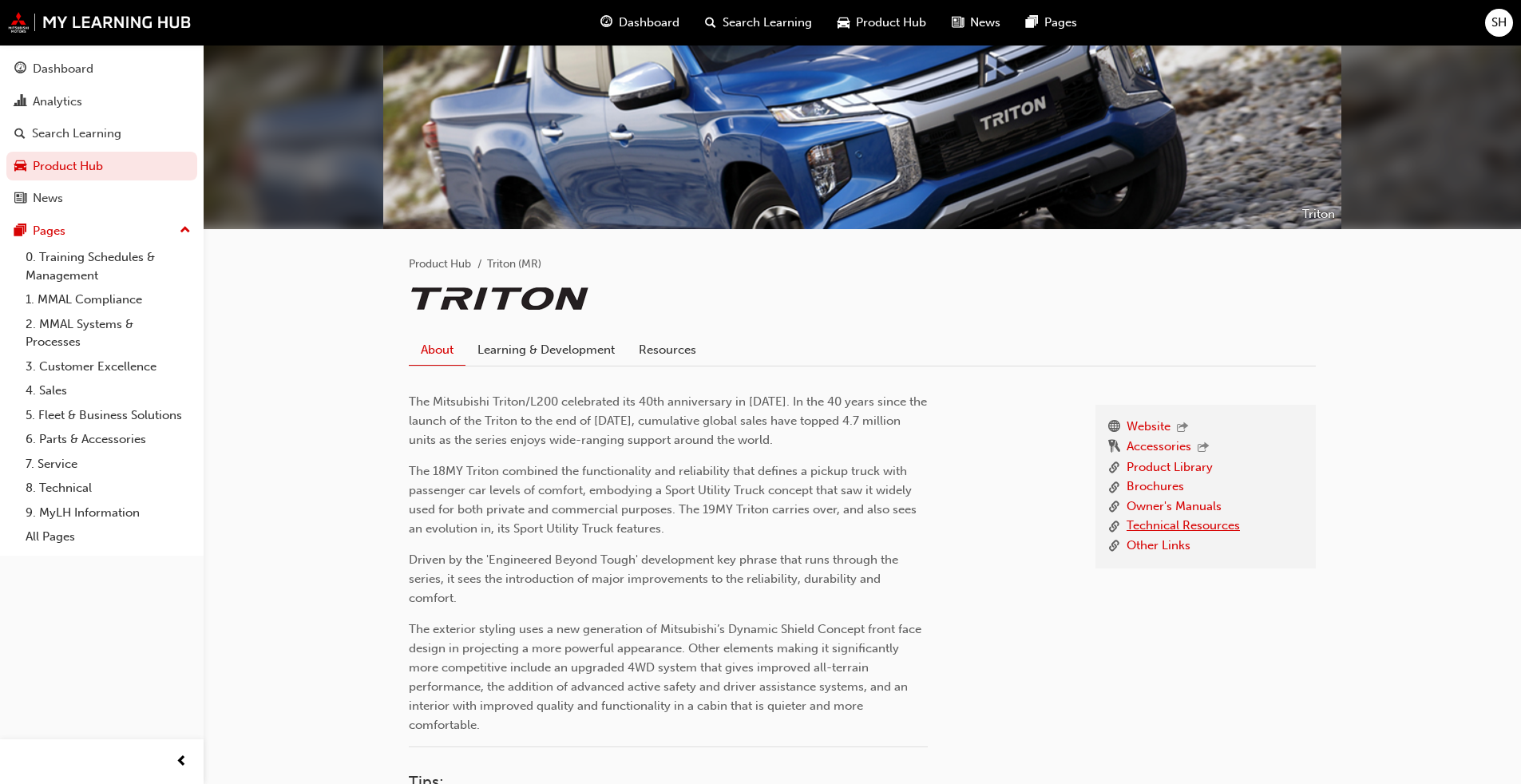
scroll to position [159, 0]
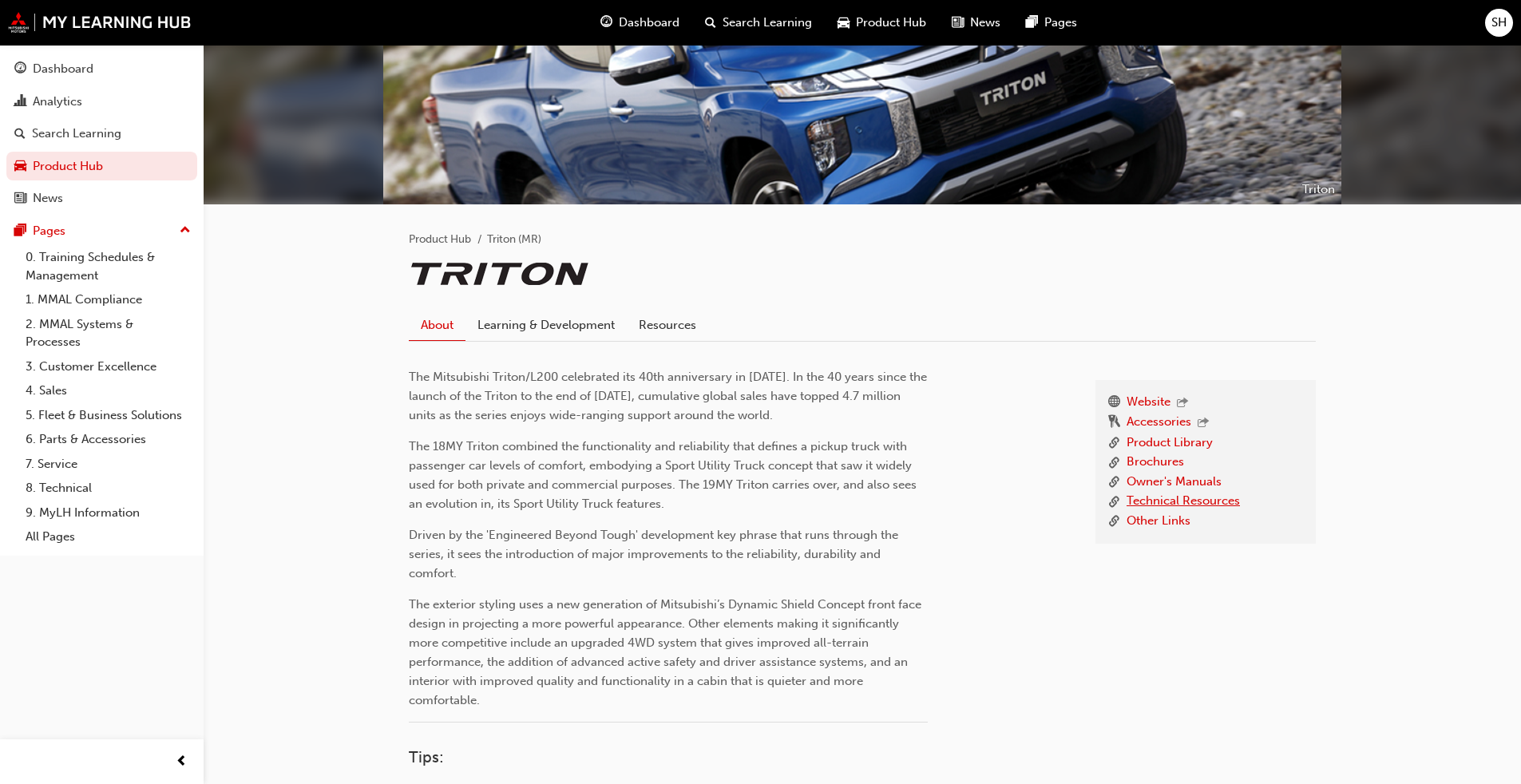
click at [1200, 492] on link "Technical Resources" at bounding box center [1183, 501] width 114 height 20
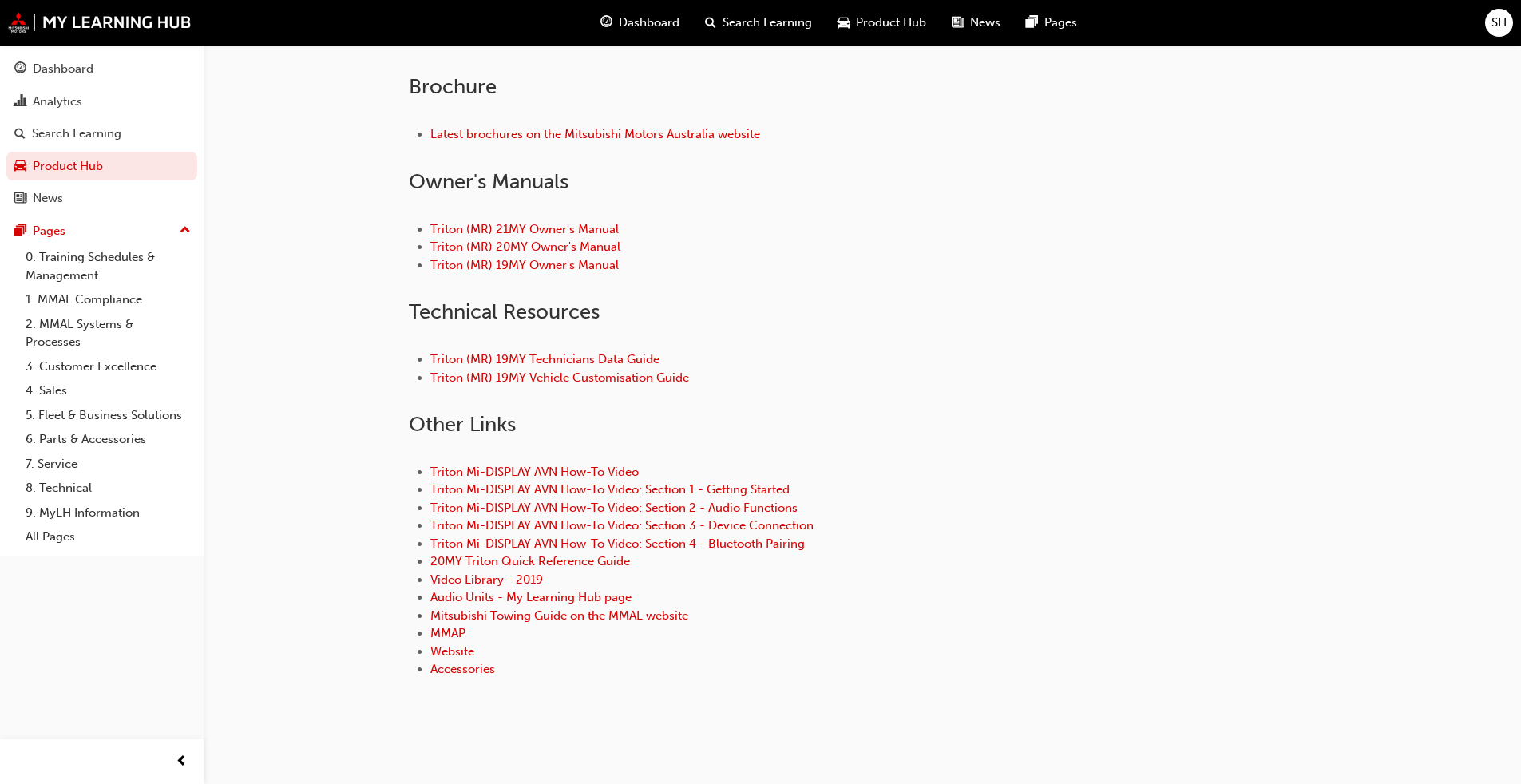
scroll to position [684, 0]
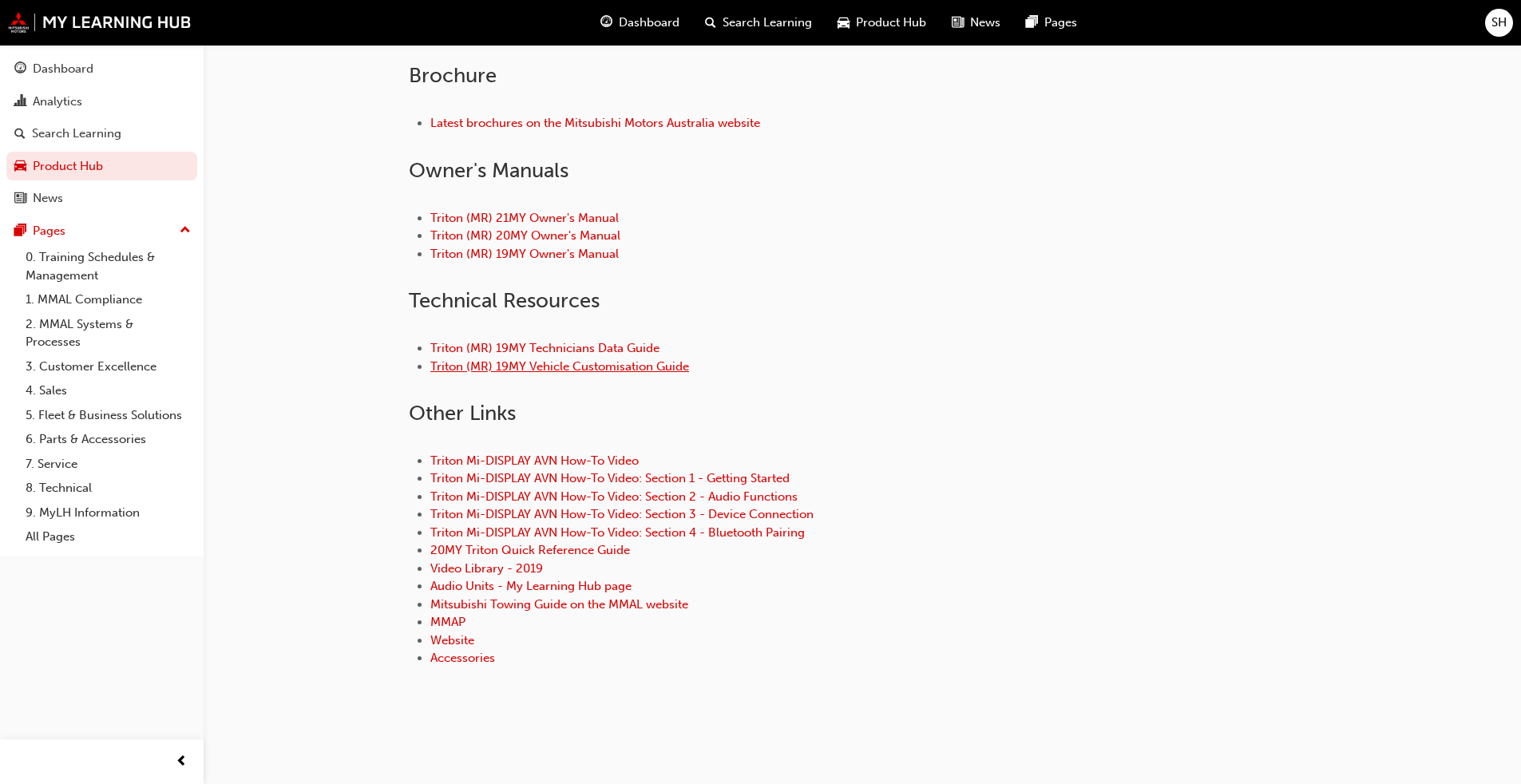
click at [624, 366] on link "Triton (MR) 19MY Vehicle Customisation Guide" at bounding box center [560, 367] width 259 height 15
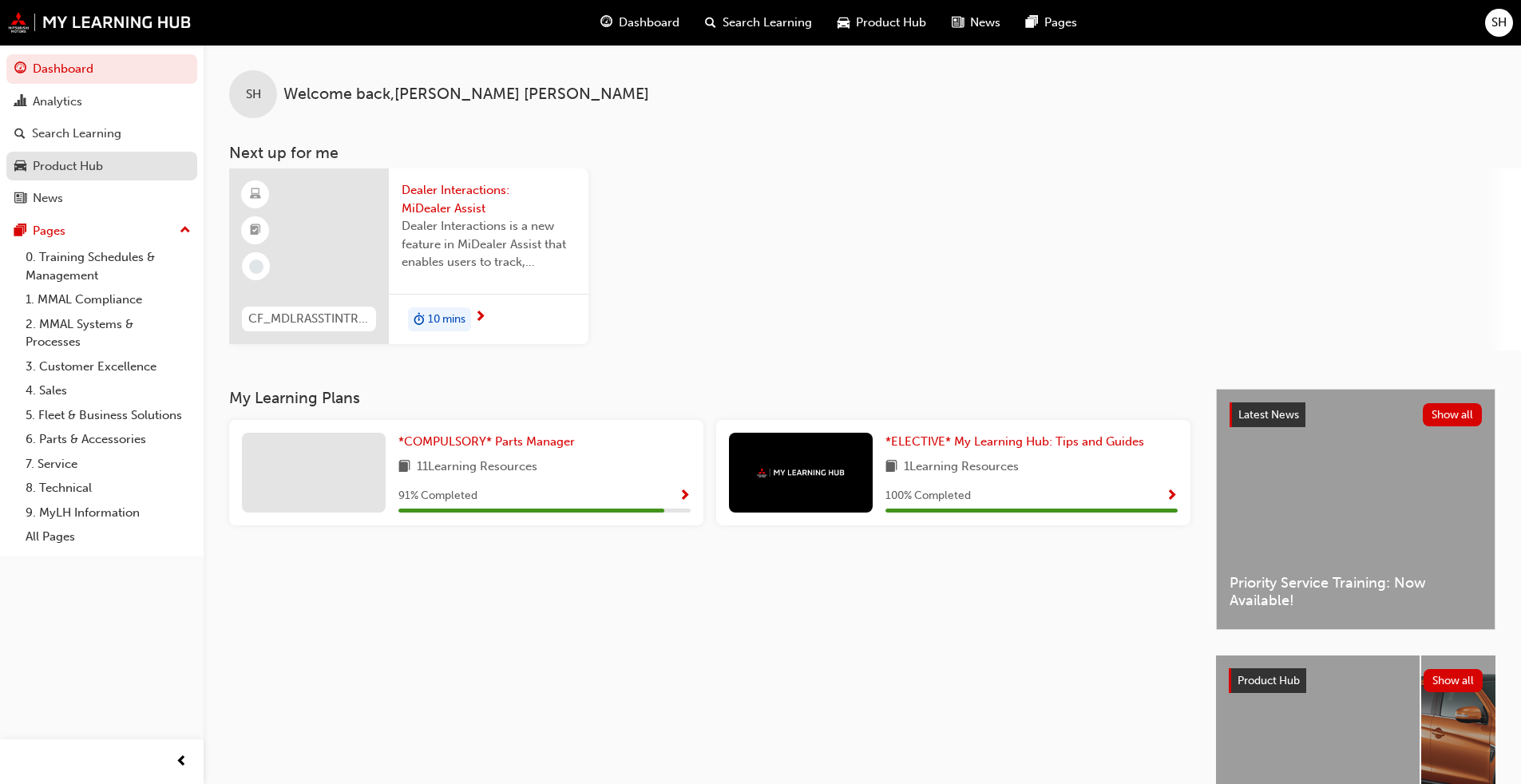
click at [140, 169] on div "Product Hub" at bounding box center [102, 167] width 175 height 20
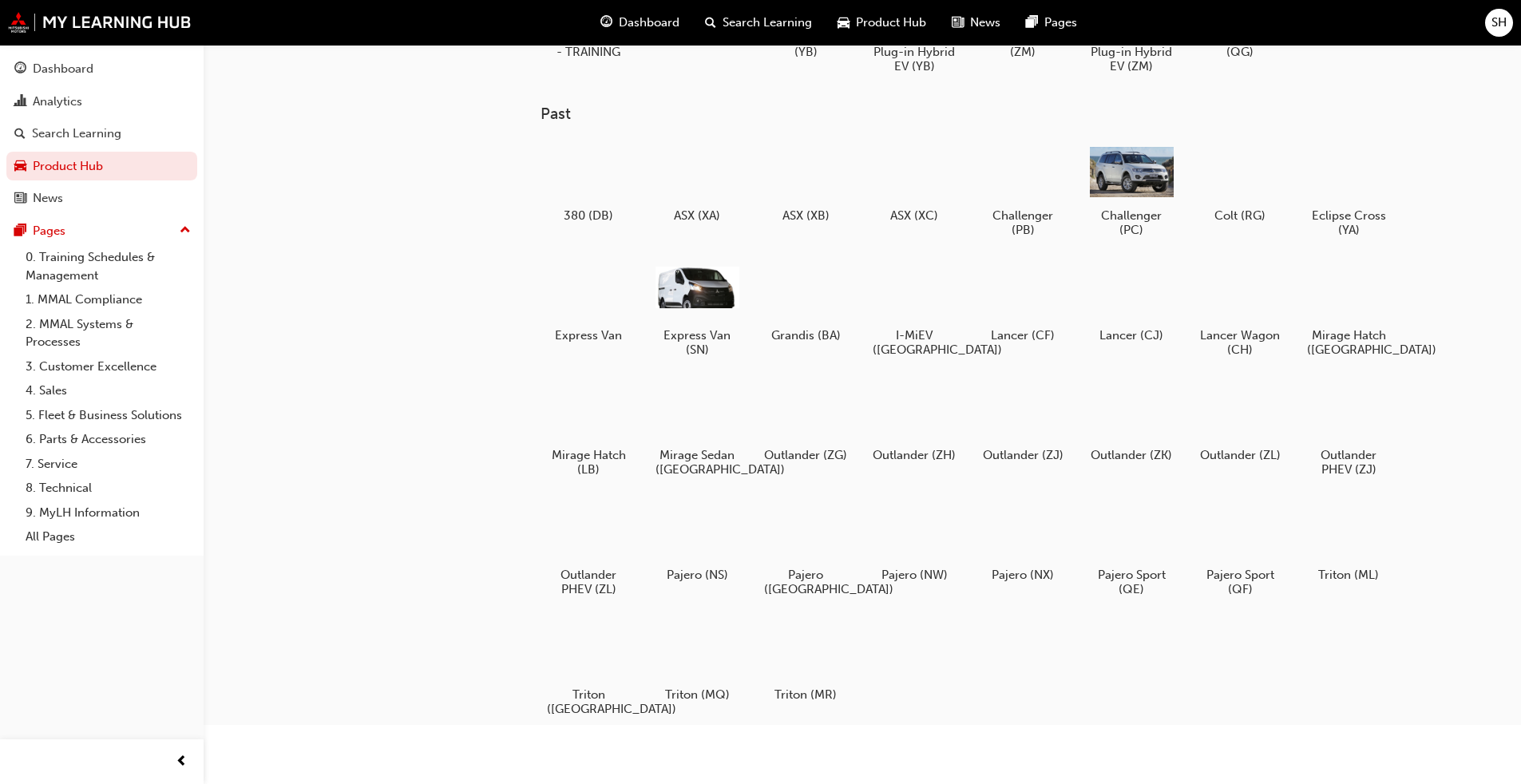
scroll to position [145, 0]
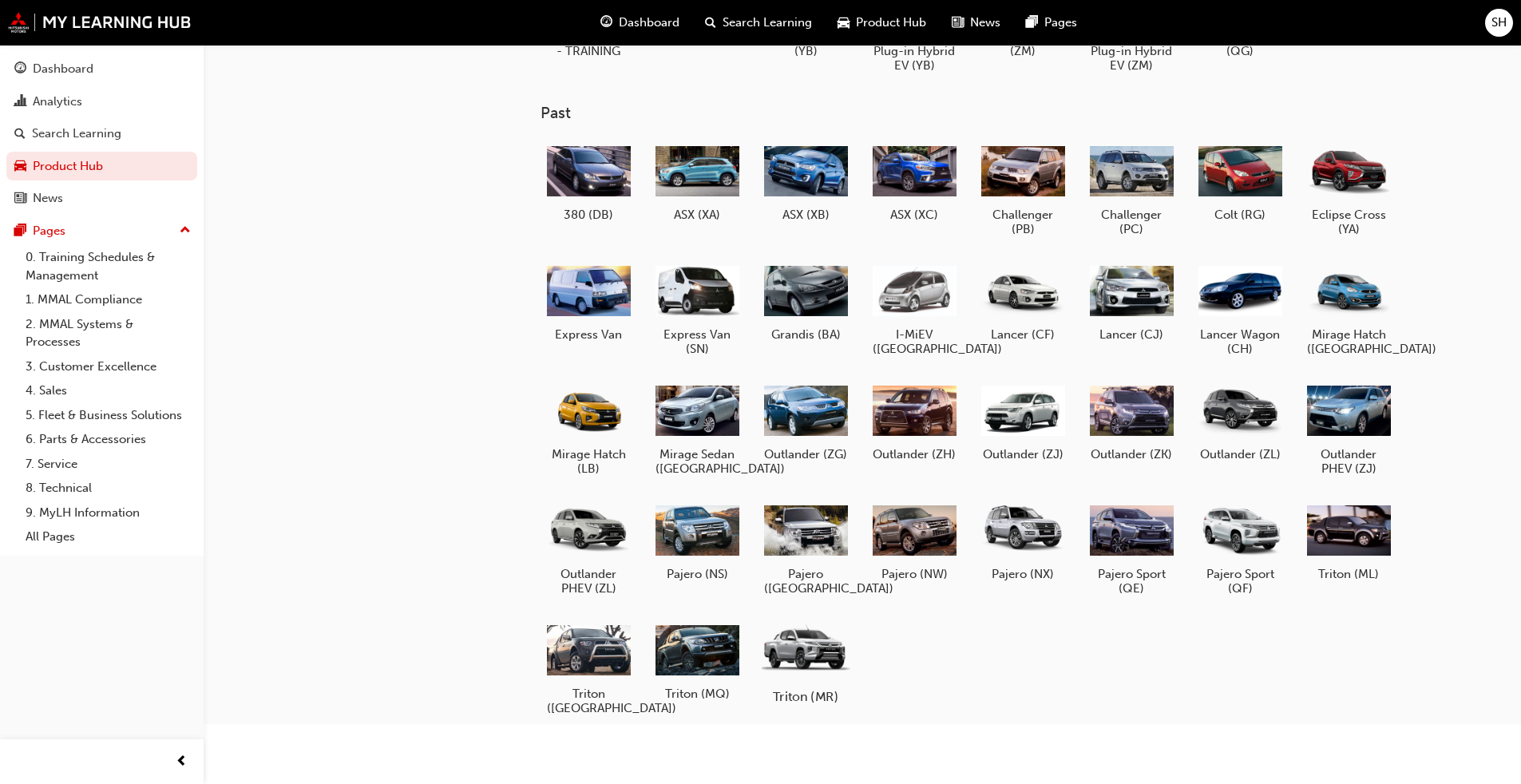
click at [797, 597] on div at bounding box center [805, 648] width 88 height 63
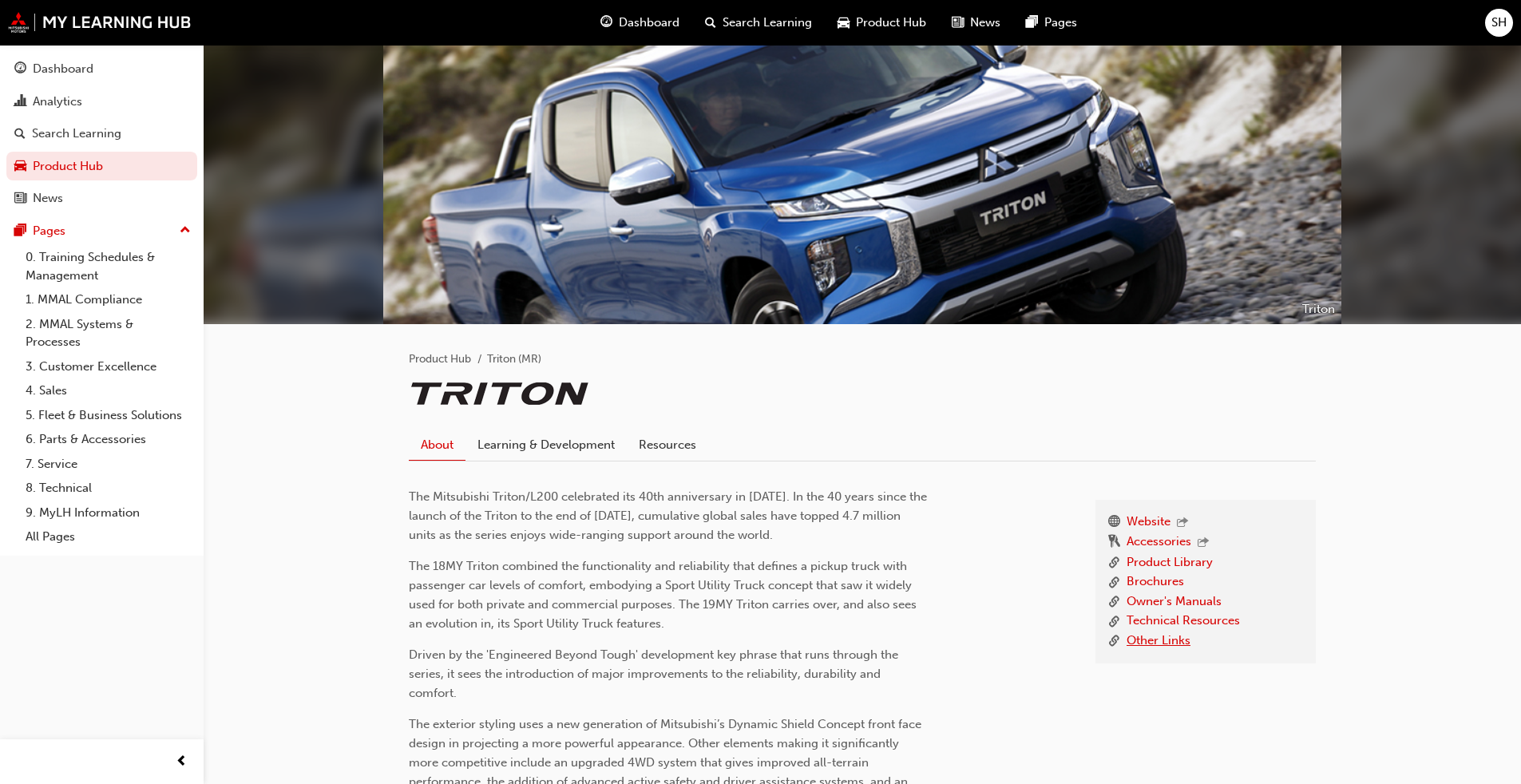
scroll to position [80, 0]
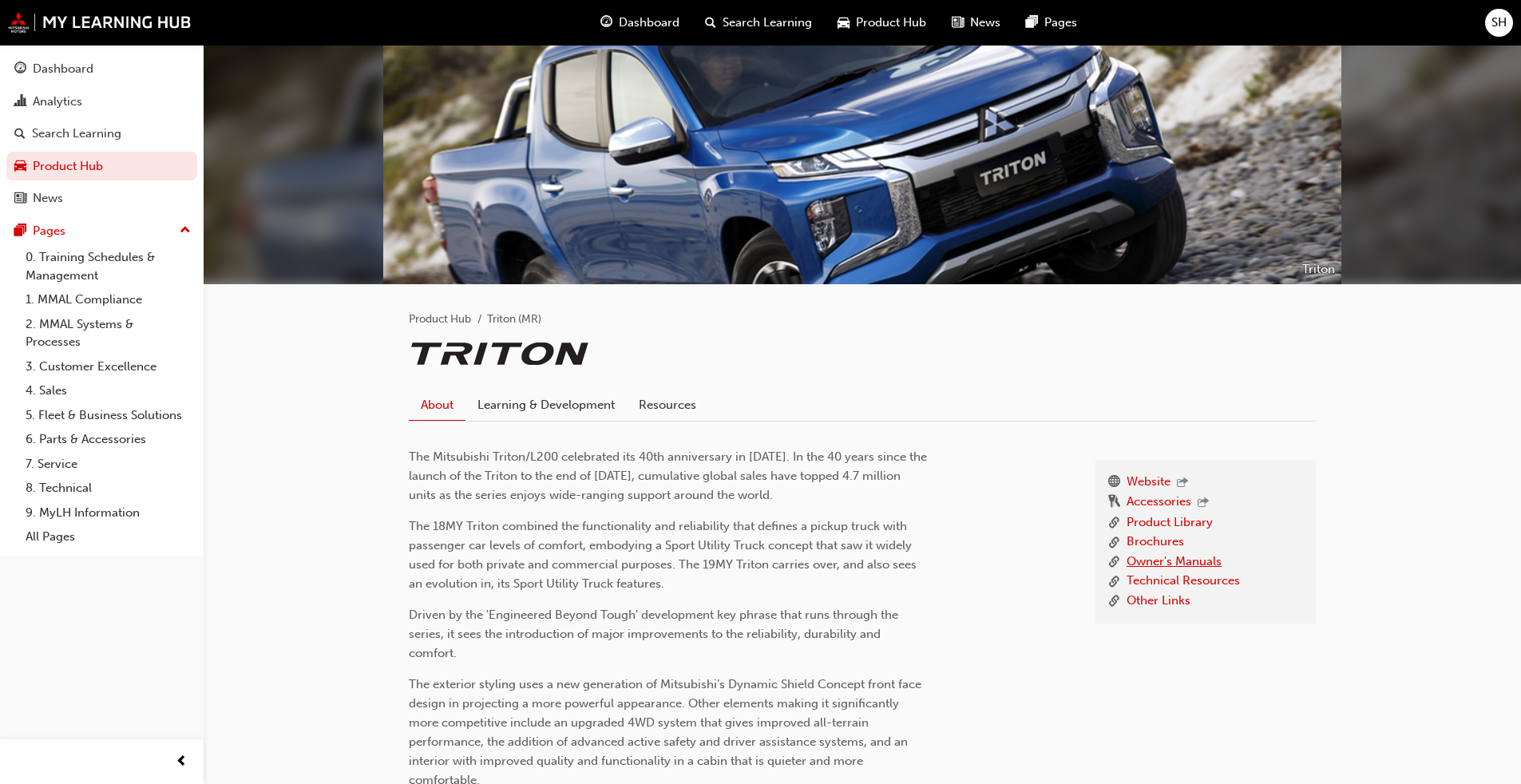
click at [797, 564] on link "Owner's Manuals" at bounding box center [1174, 562] width 95 height 20
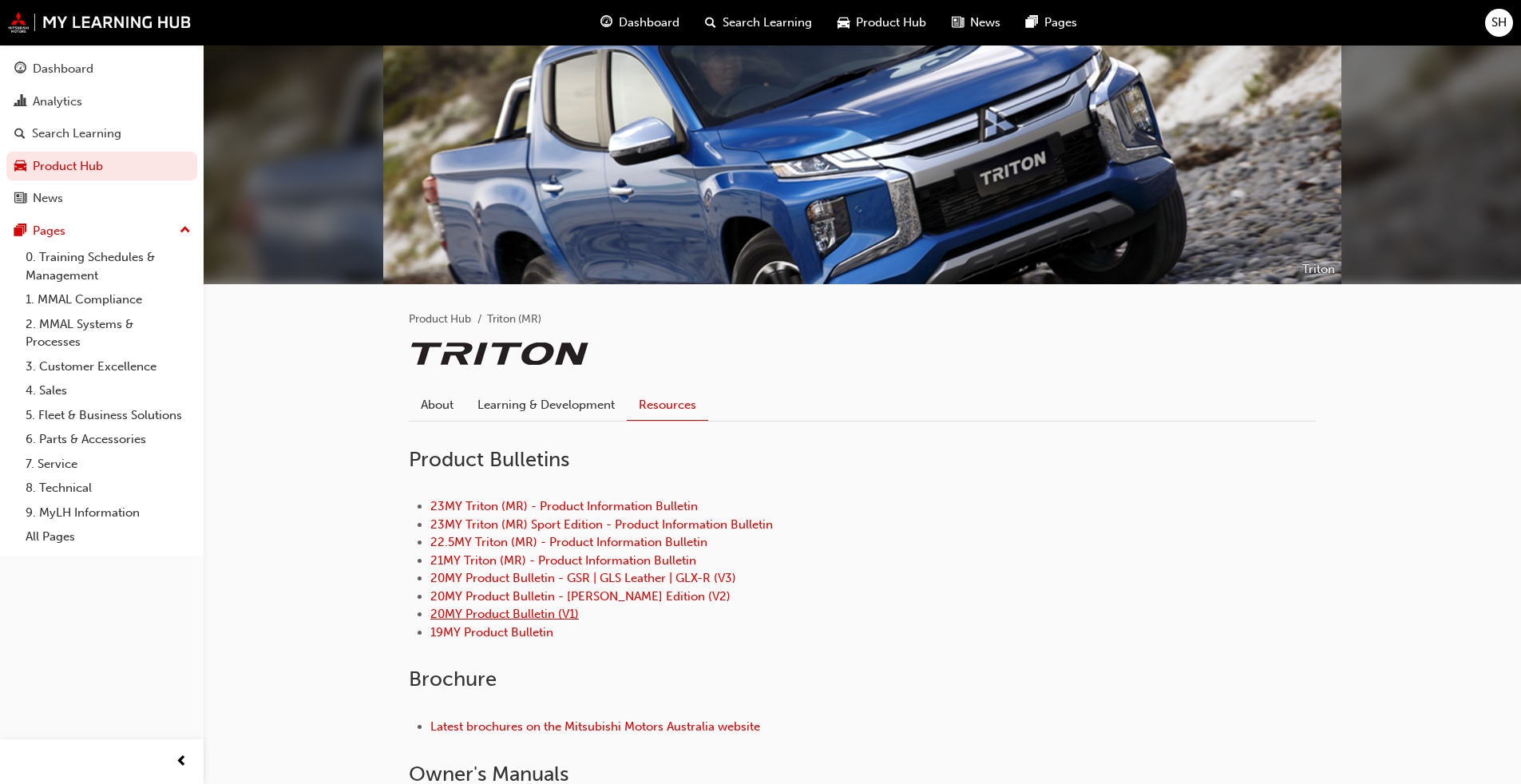
click at [553, 597] on link "20MY Product Bulletin (V1)" at bounding box center [505, 614] width 149 height 15
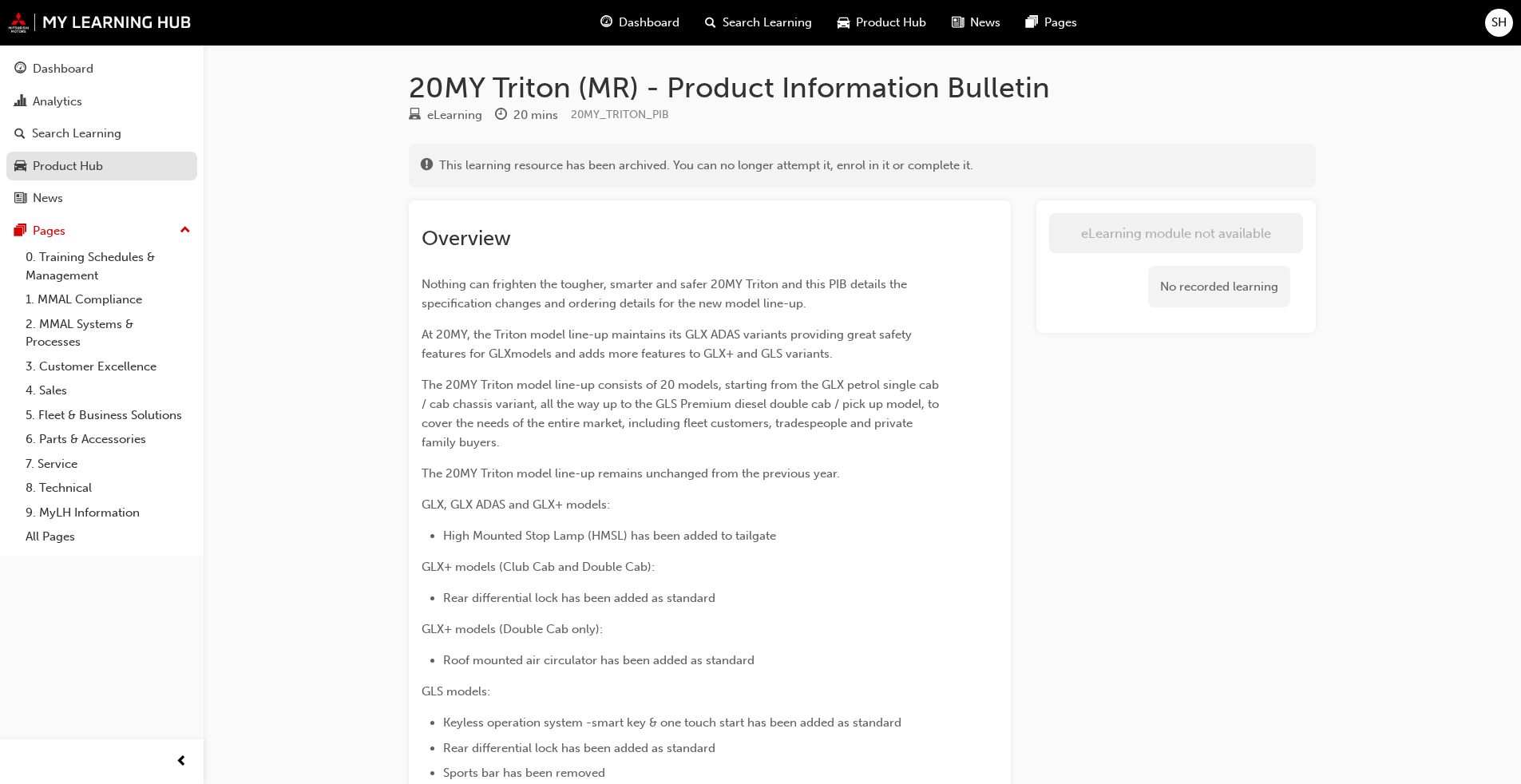
click at [152, 160] on div "Product Hub" at bounding box center [102, 167] width 175 height 20
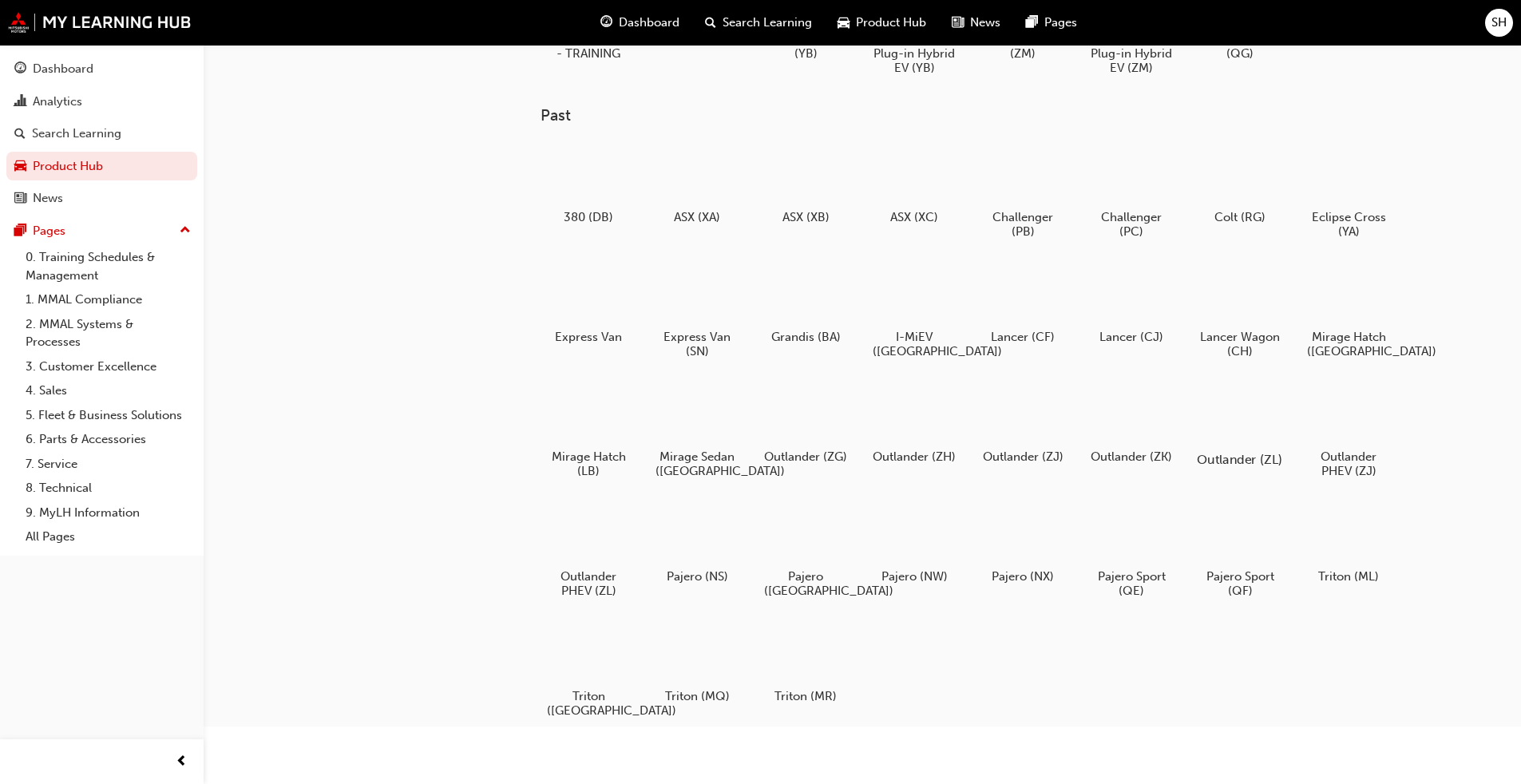
scroll to position [145, 0]
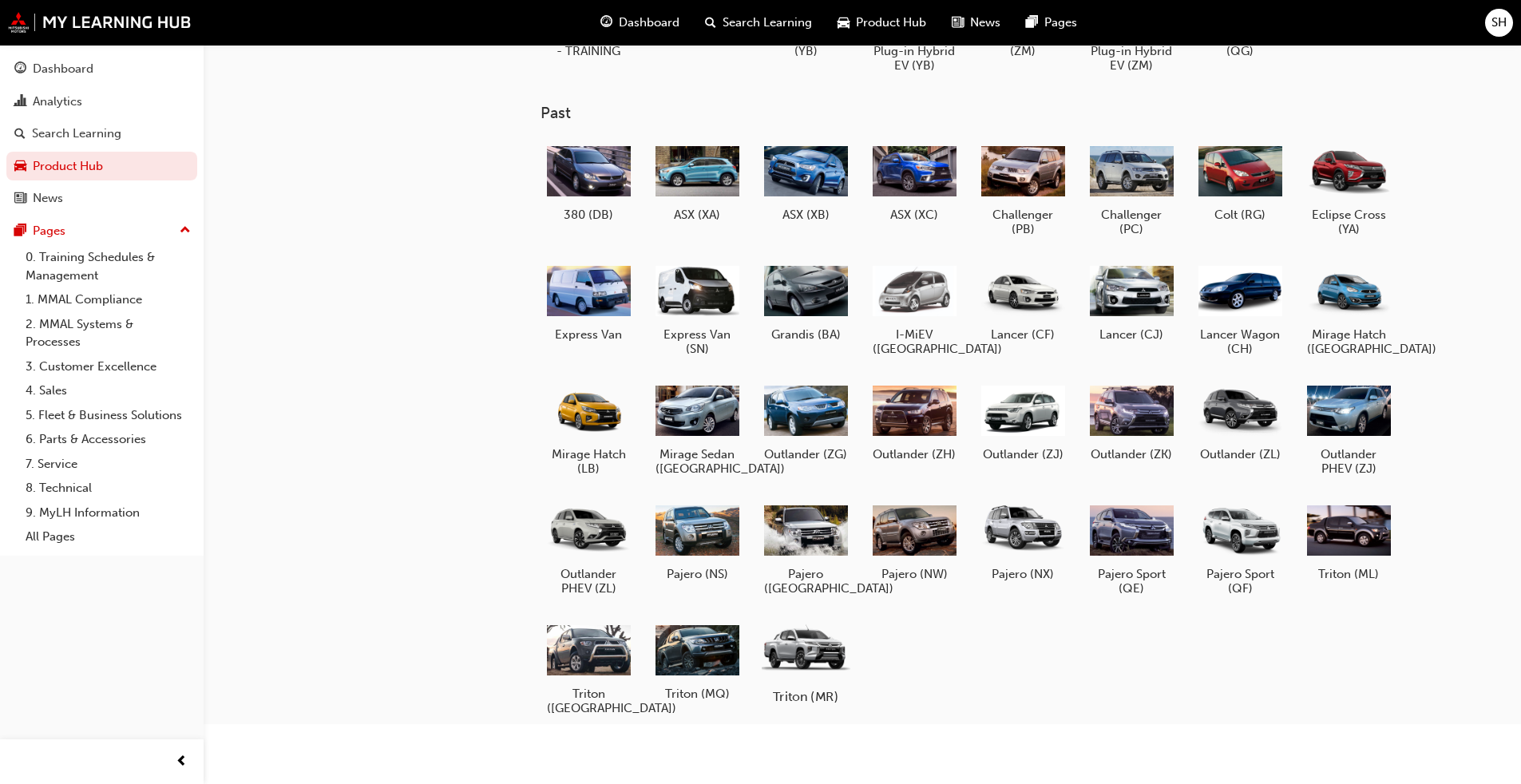
click at [787, 649] on div at bounding box center [805, 648] width 88 height 63
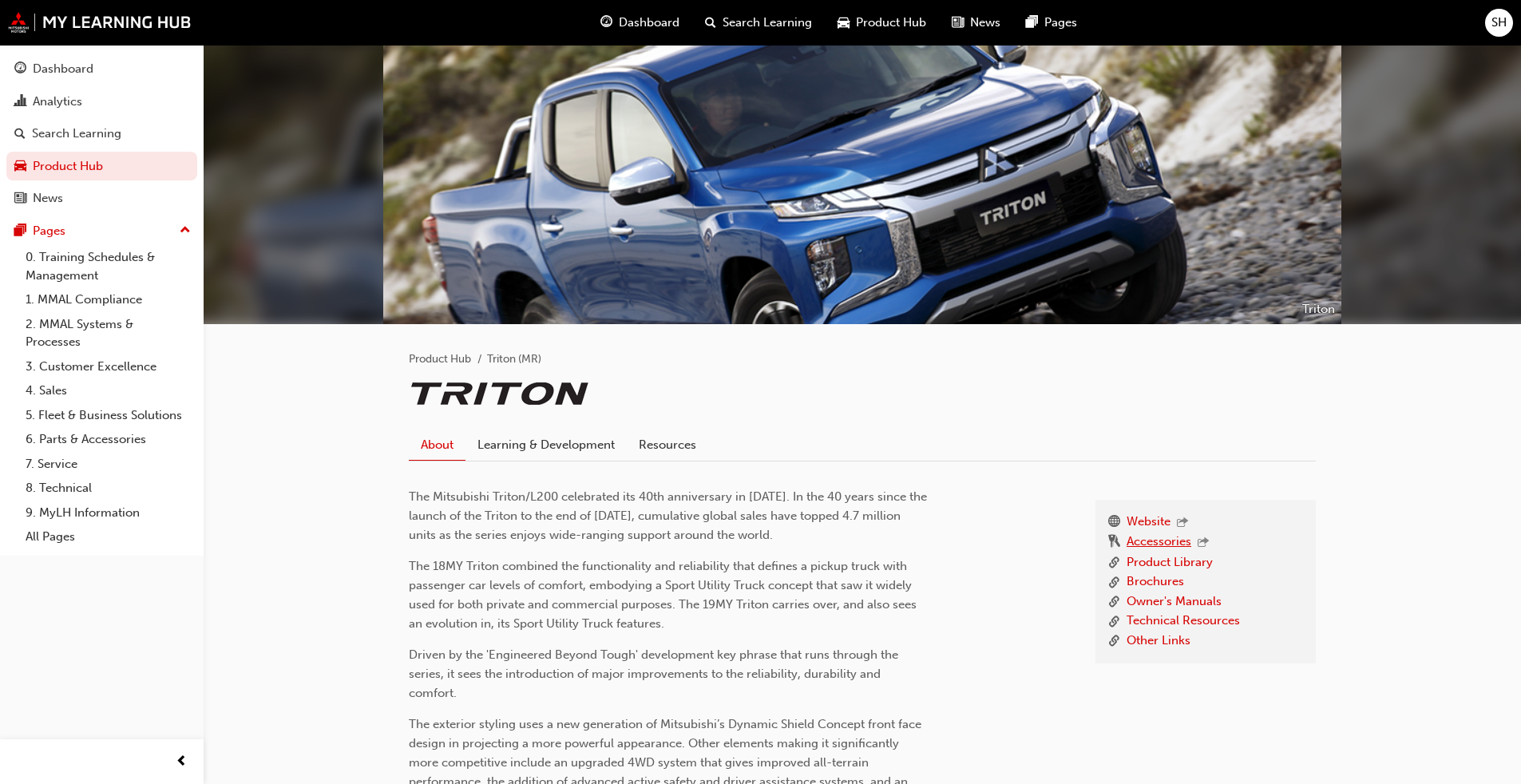
scroll to position [80, 0]
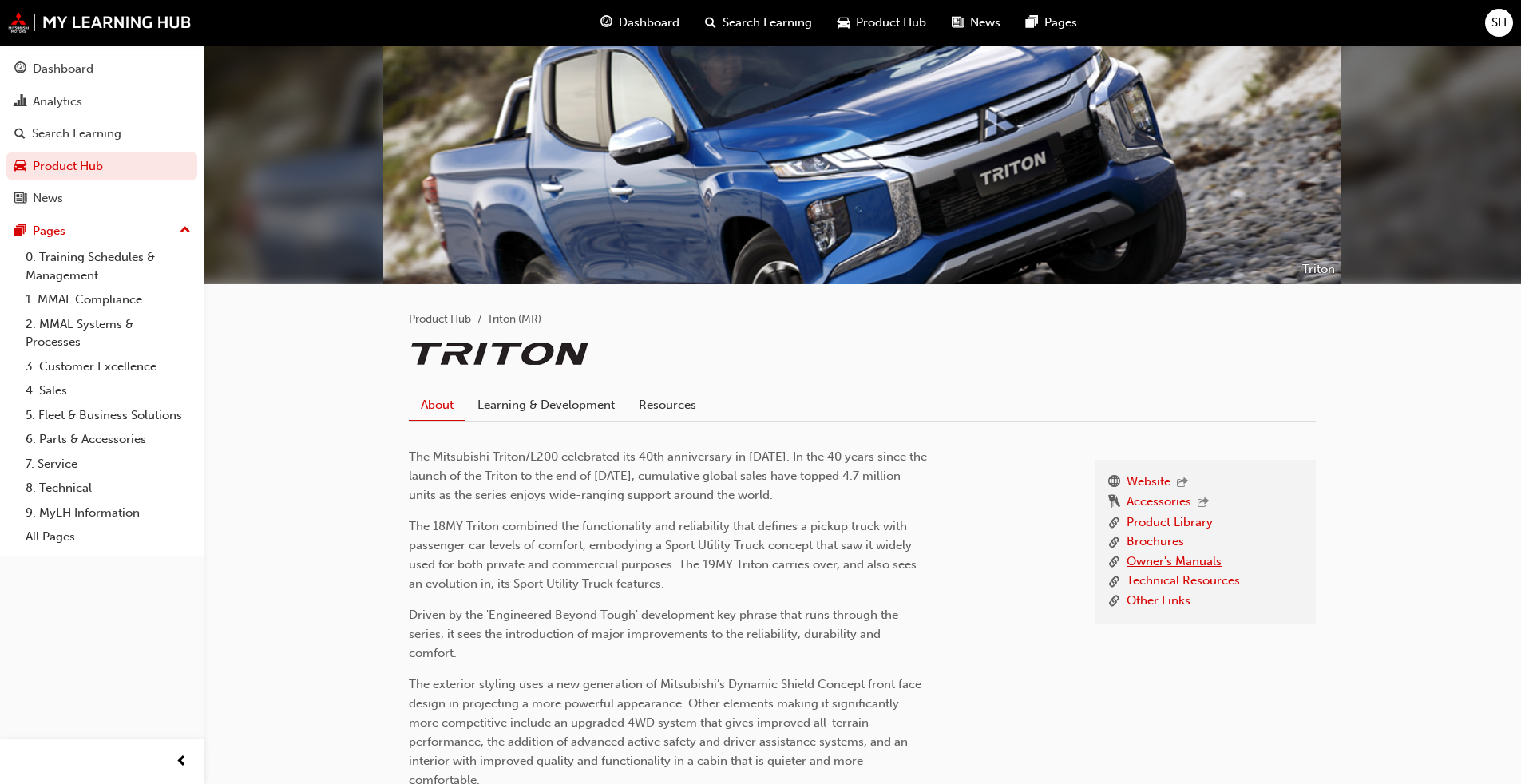
click at [1198, 559] on link "Owner's Manuals" at bounding box center [1174, 562] width 95 height 20
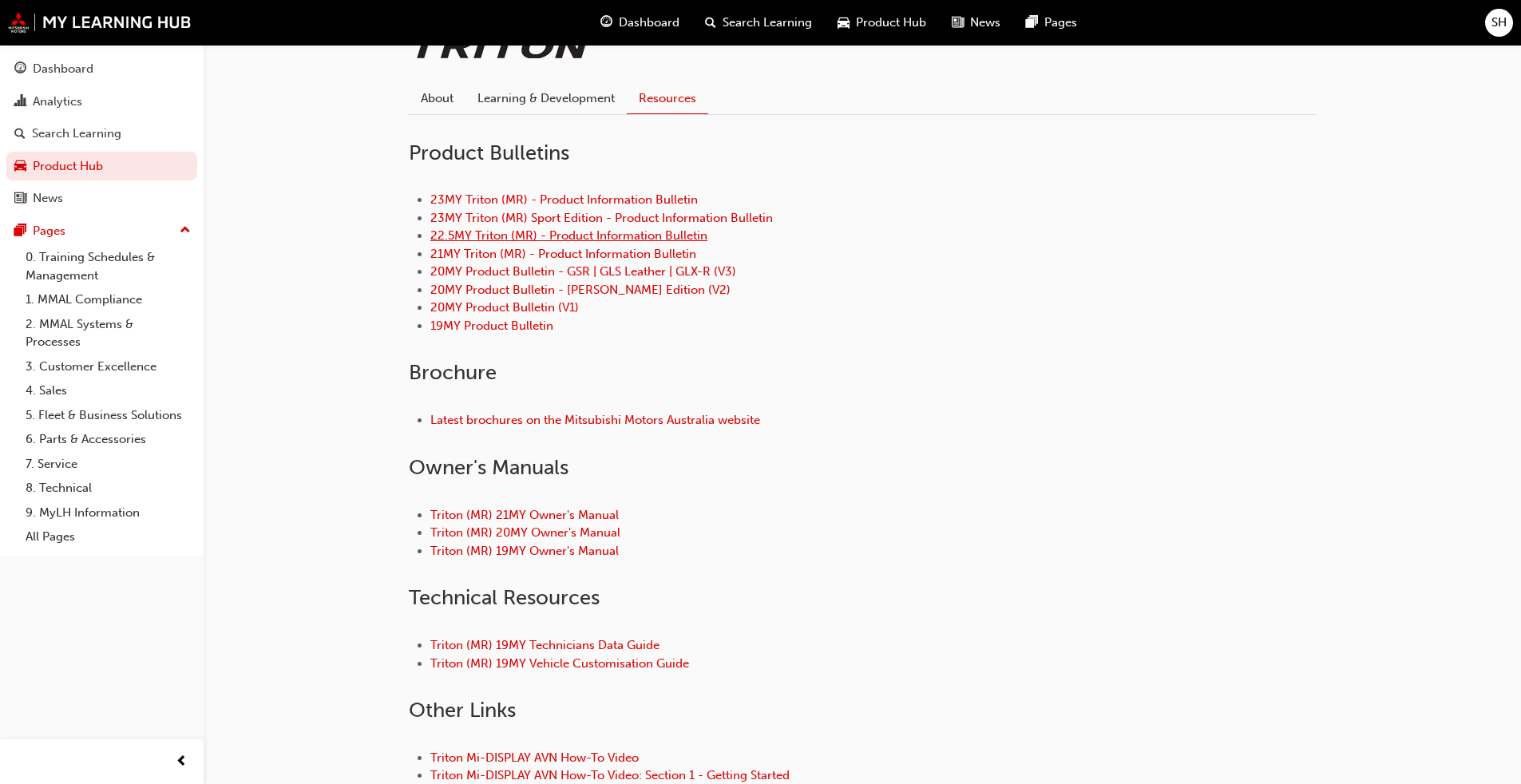
scroll to position [399, 0]
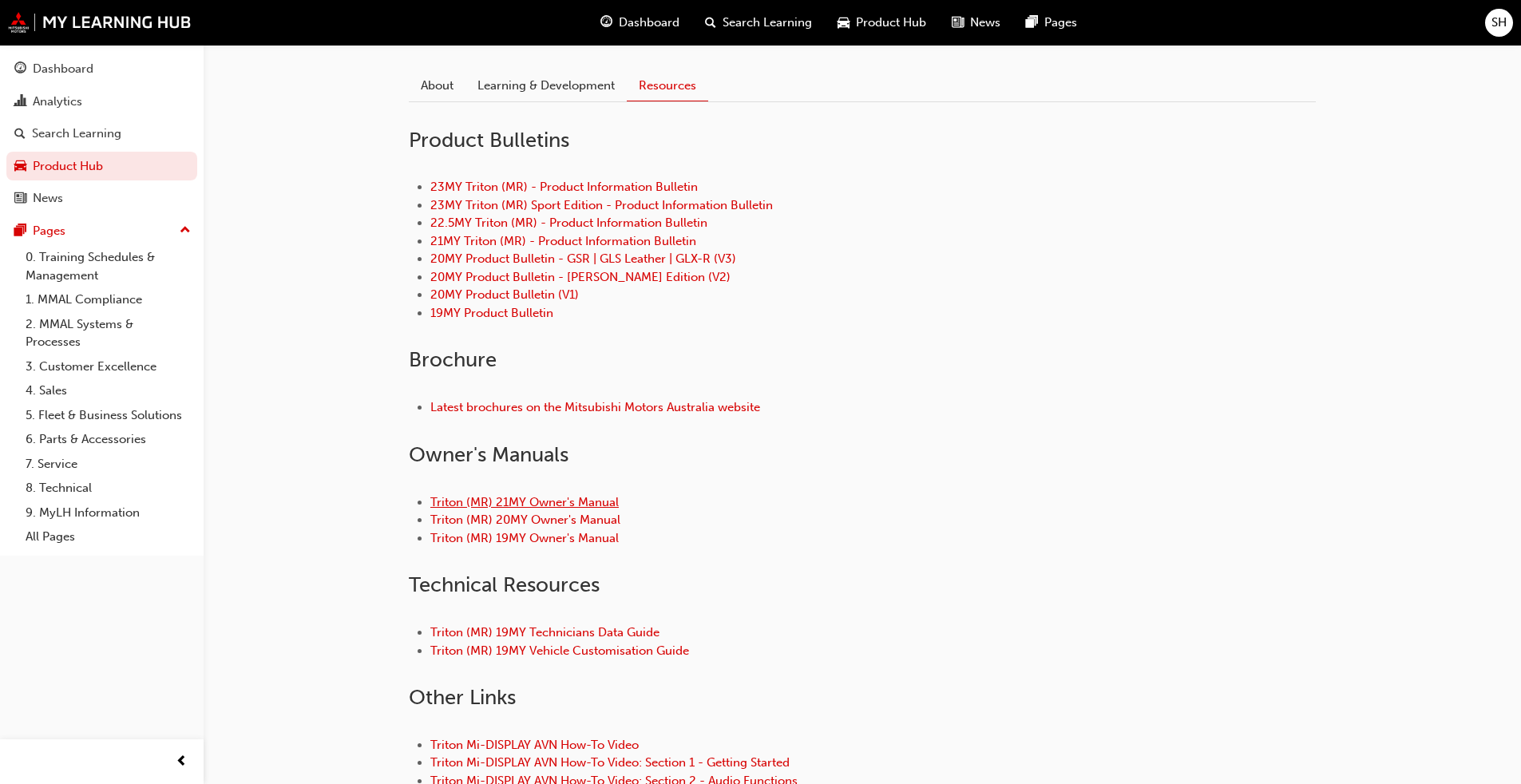
click at [583, 506] on link "Triton (MR) 21MY Owner's Manual" at bounding box center [524, 502] width 189 height 15
